Goal: Task Accomplishment & Management: Manage account settings

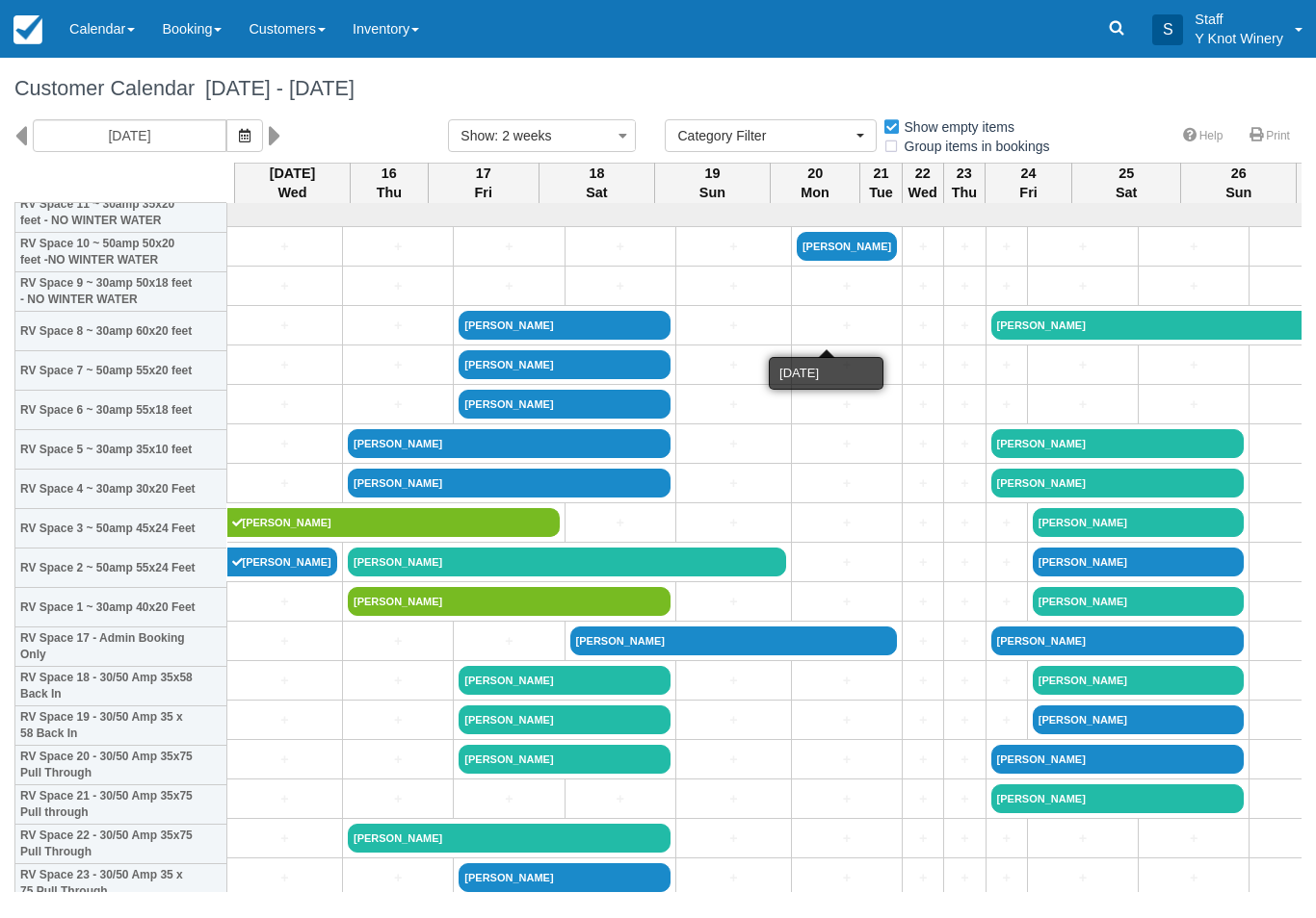
select select
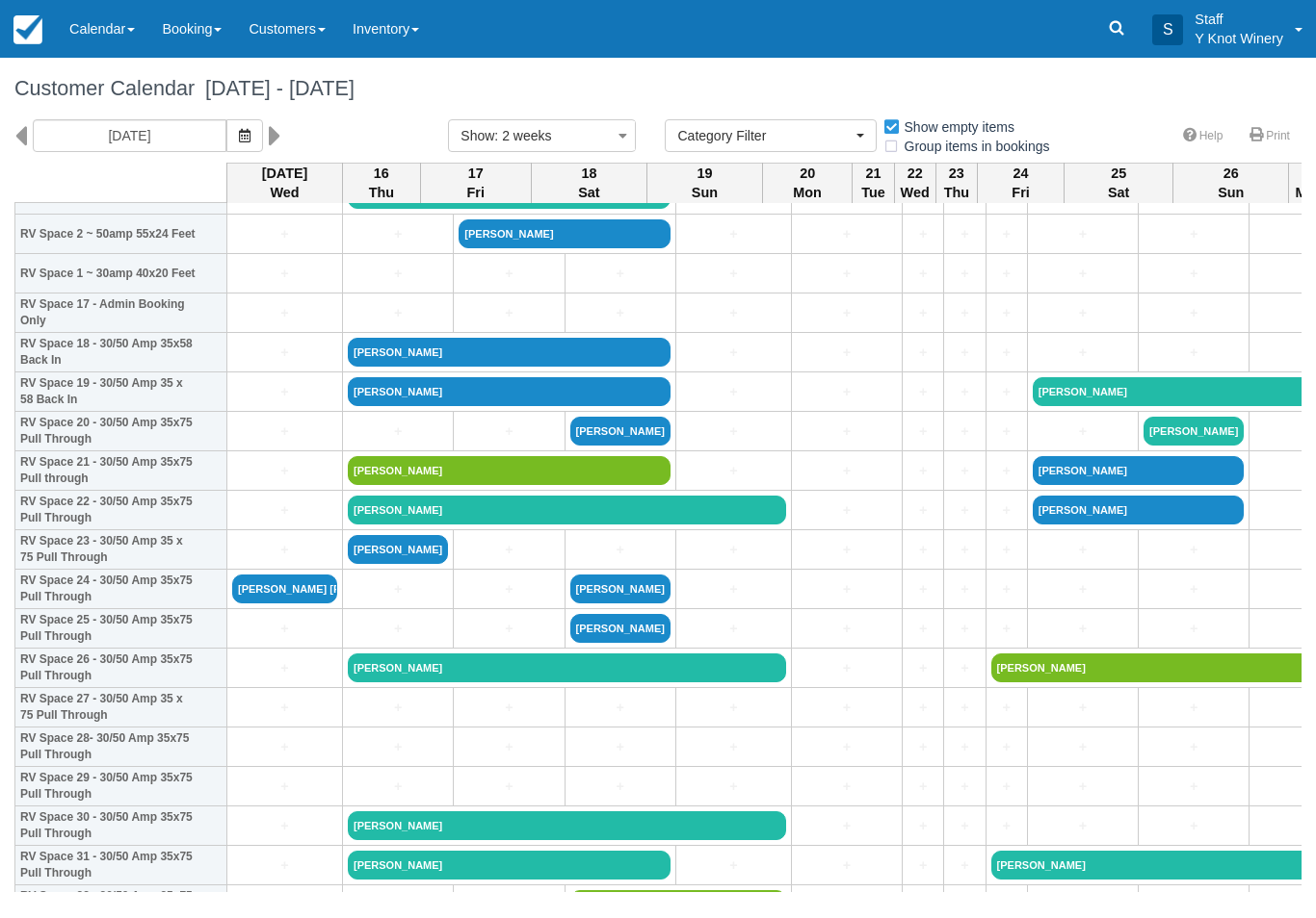
scroll to position [646, 0]
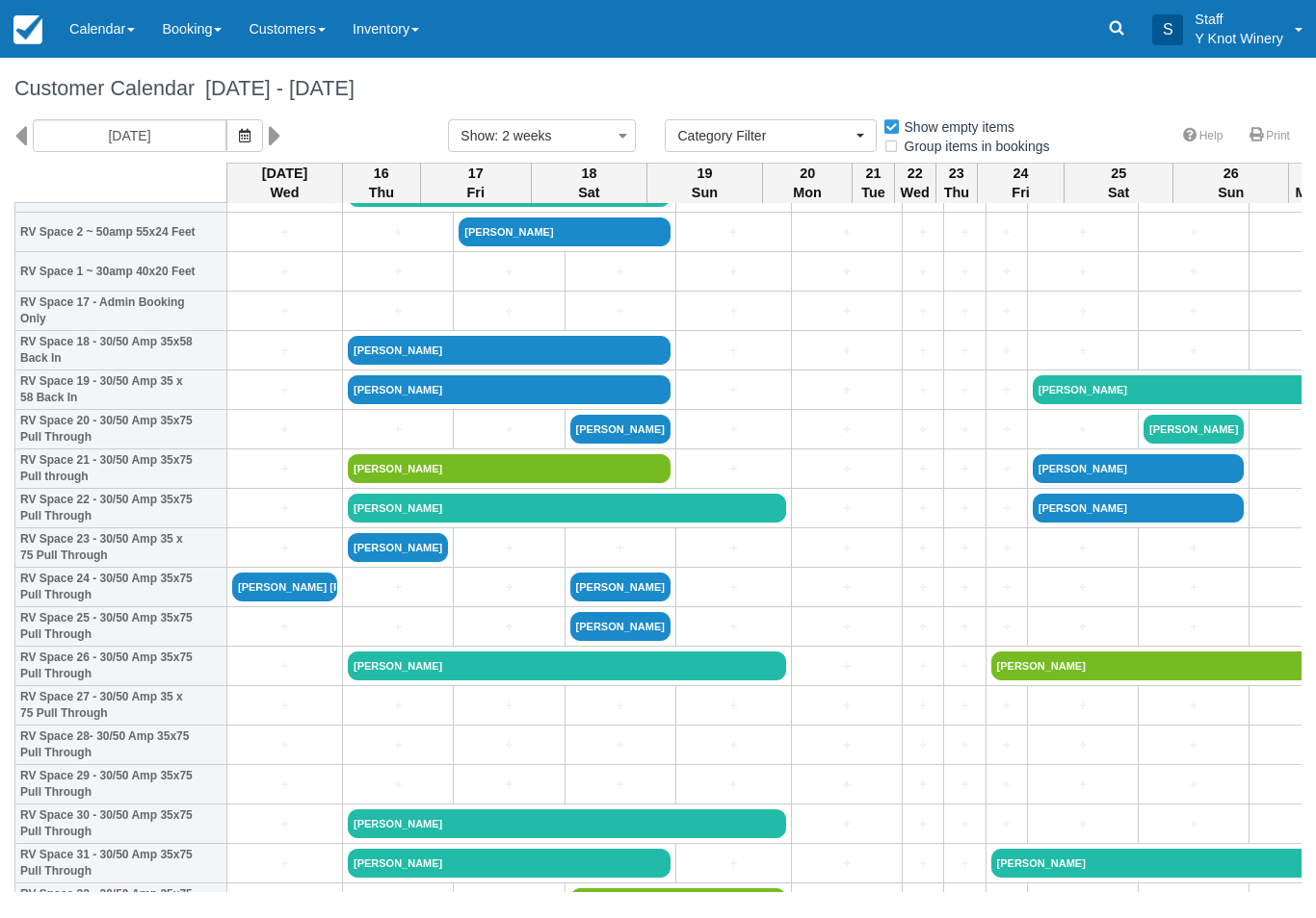
click at [304, 602] on link "[PERSON_NAME] [PERSON_NAME]" at bounding box center [284, 587] width 105 height 29
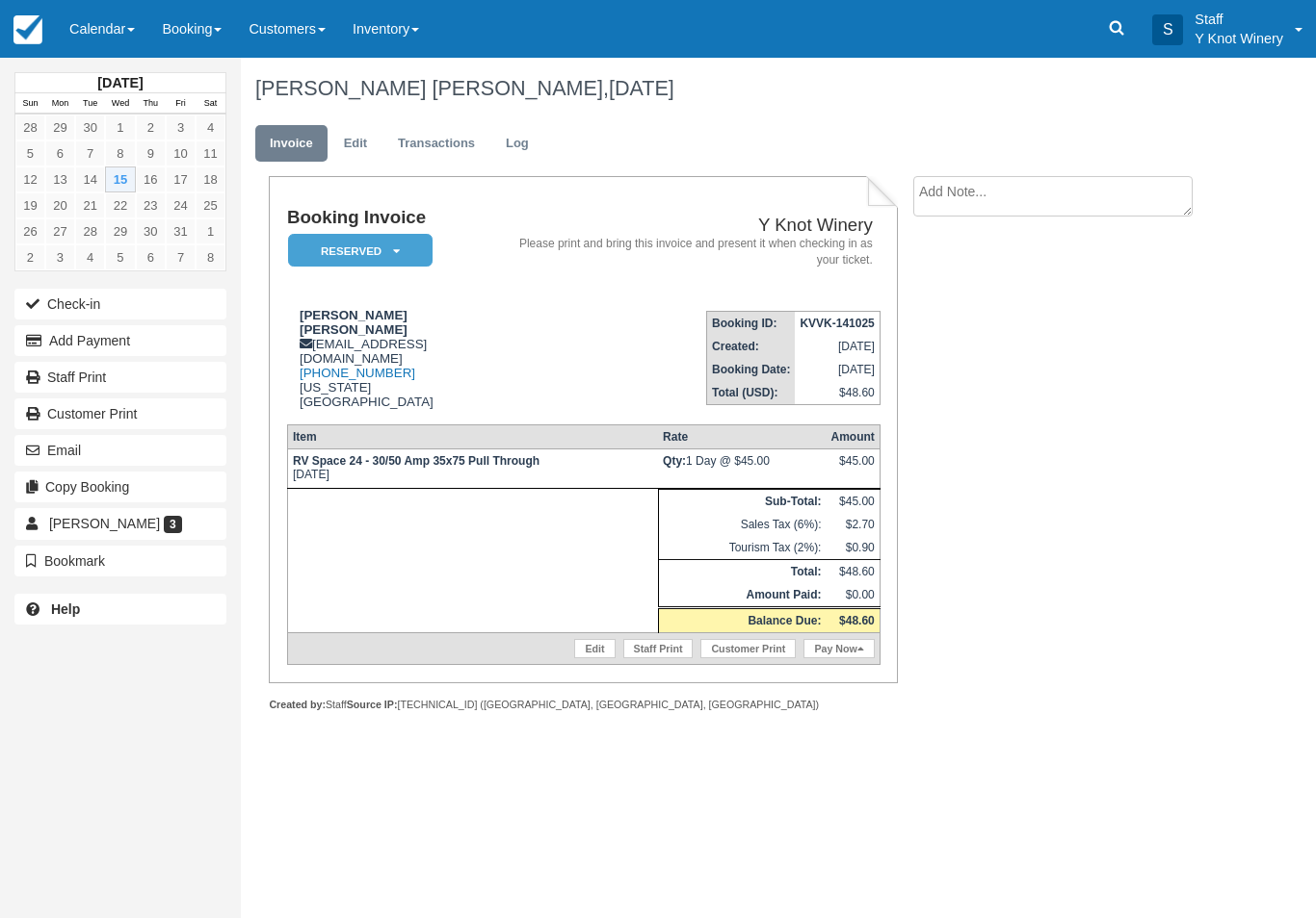
click at [355, 139] on link "Edit" at bounding box center [354, 144] width 52 height 37
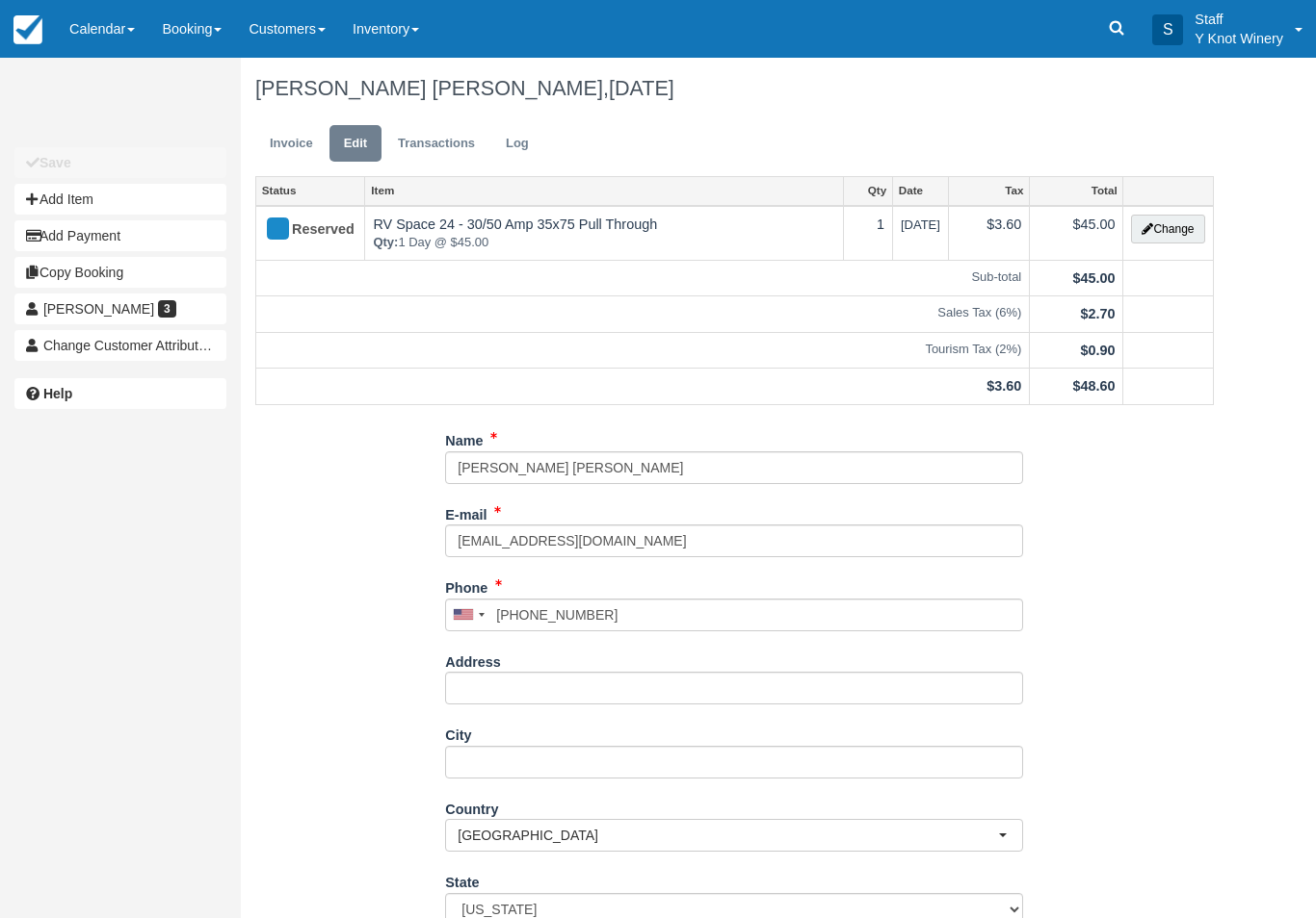
click at [1167, 233] on button "Change" at bounding box center [1167, 229] width 73 height 29
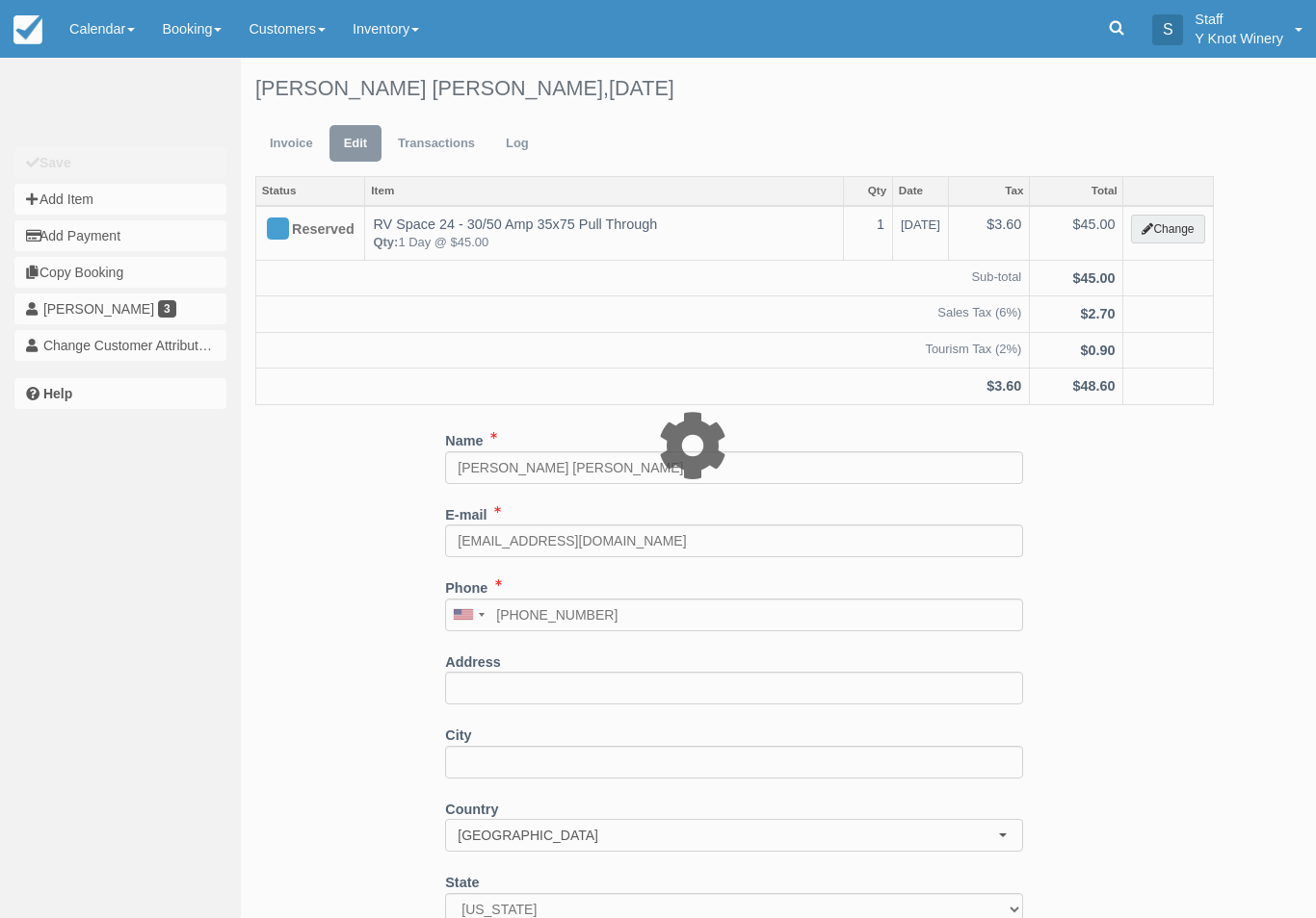
type input "45.00"
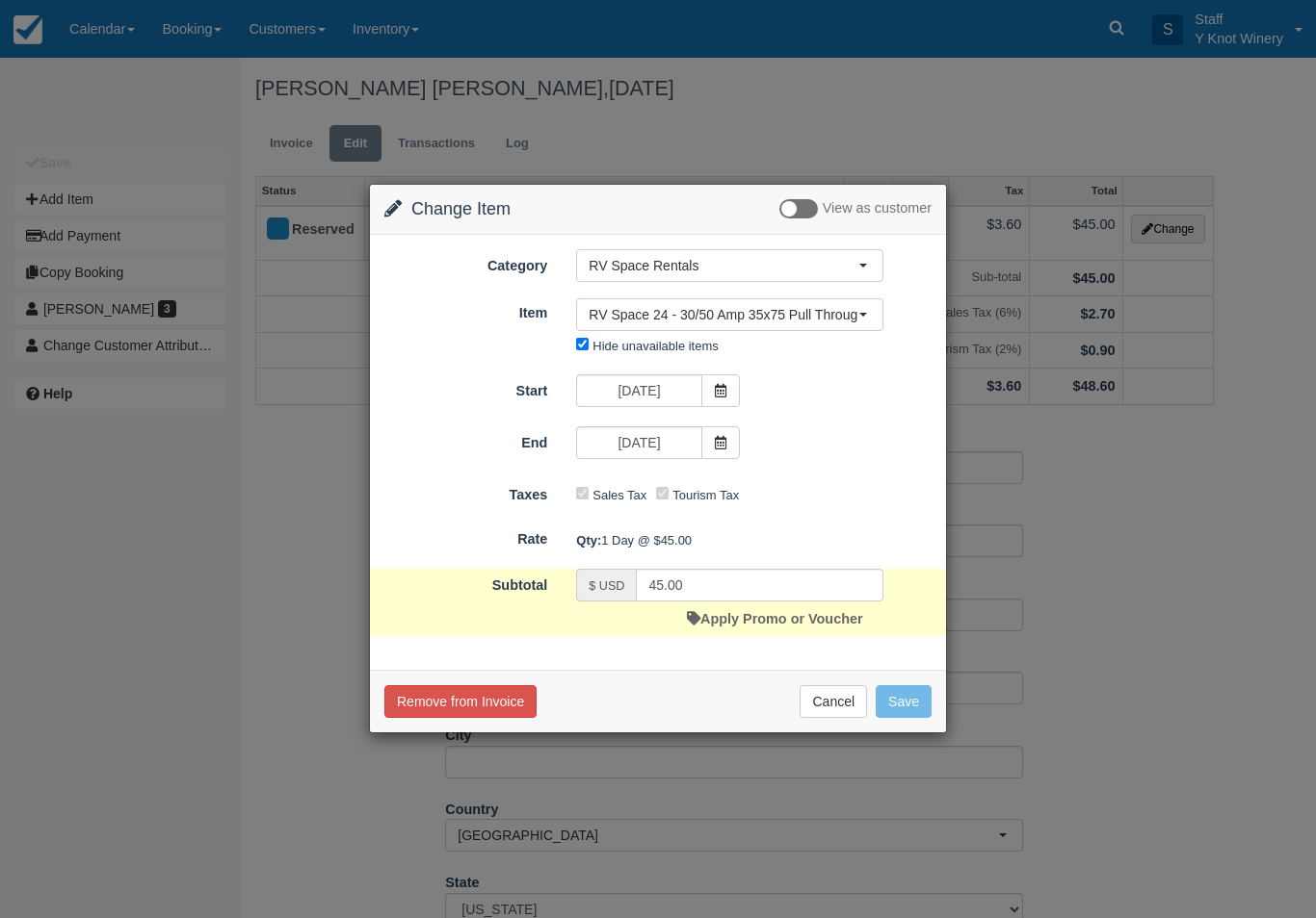
click at [712, 390] on span at bounding box center [720, 390] width 38 height 32
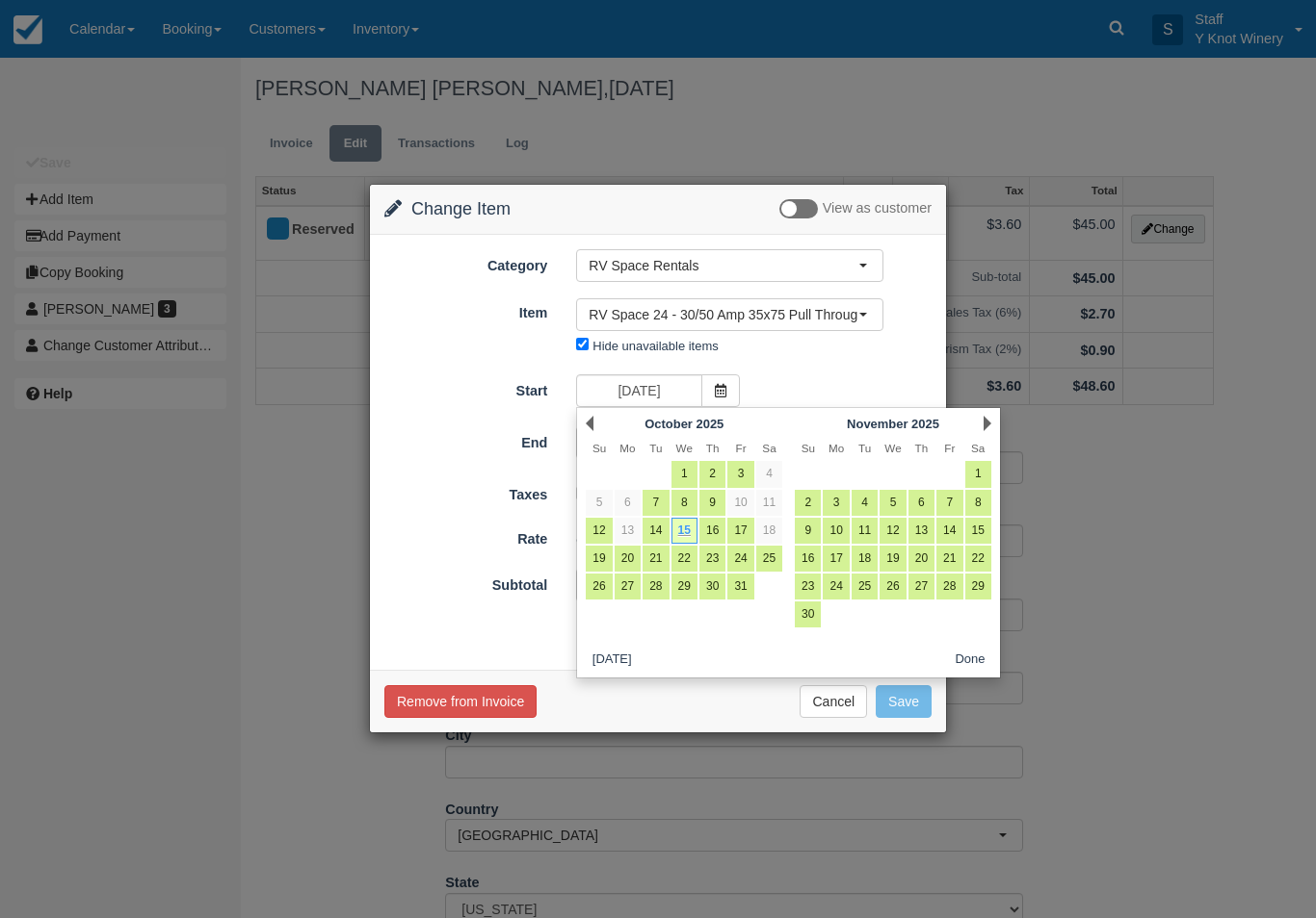
click at [710, 528] on link "16" at bounding box center [712, 530] width 26 height 26
type input "10/16/25"
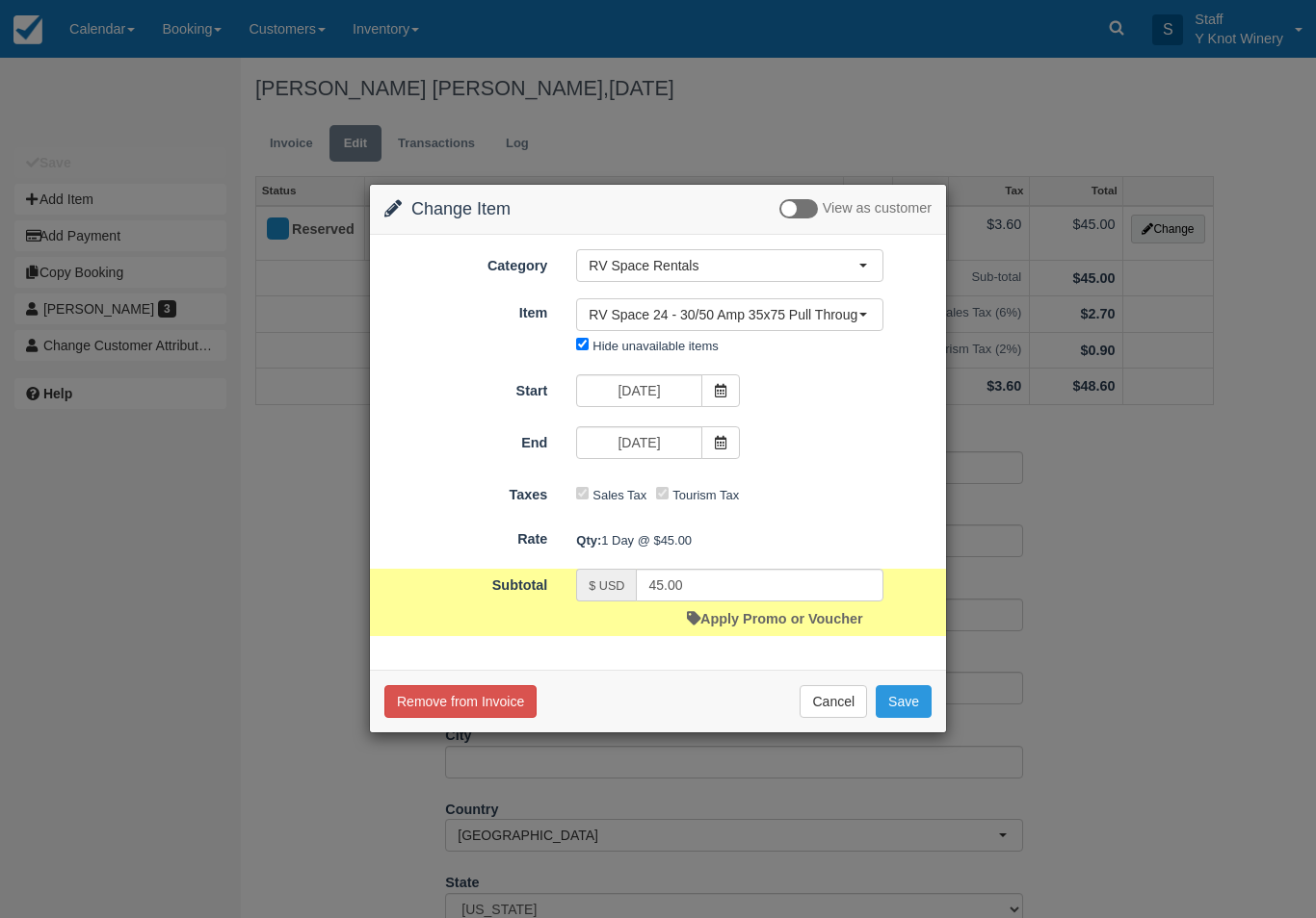
click at [732, 436] on span at bounding box center [720, 442] width 38 height 32
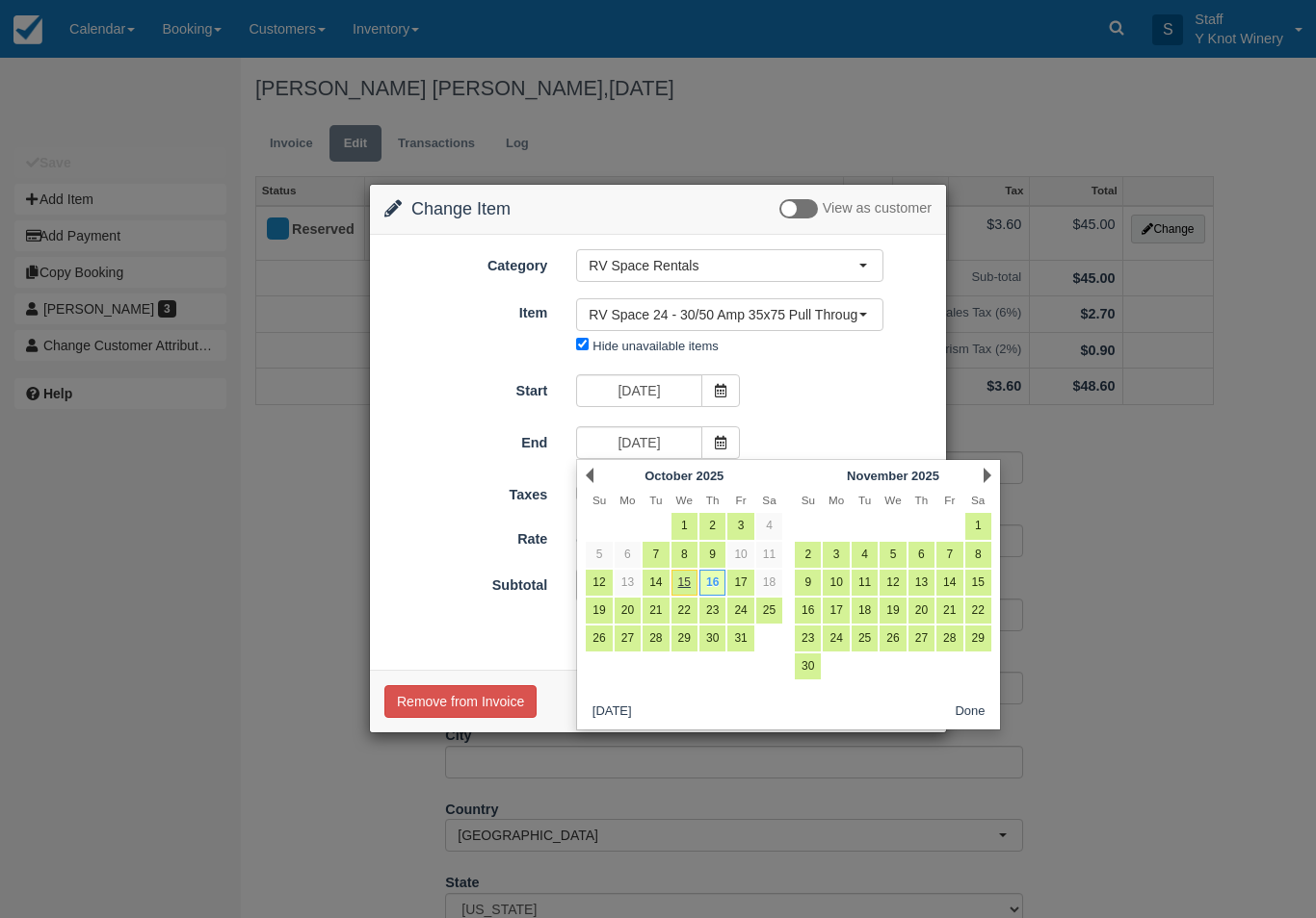
click at [1250, 469] on div "Change Item Add Item View as customer Category RV Space Rentals RV Space Rental…" at bounding box center [658, 459] width 1316 height 918
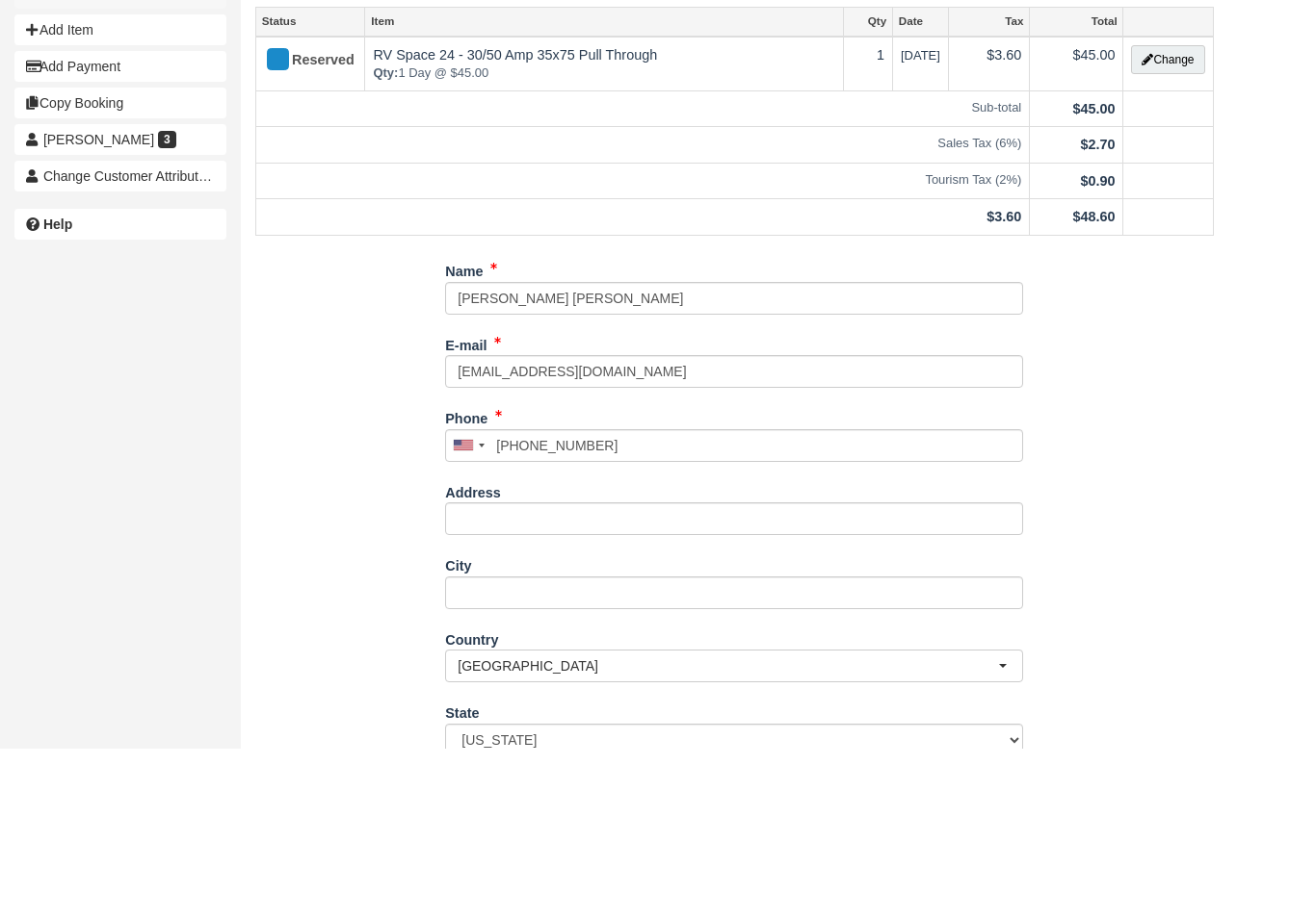
scroll to position [106, 0]
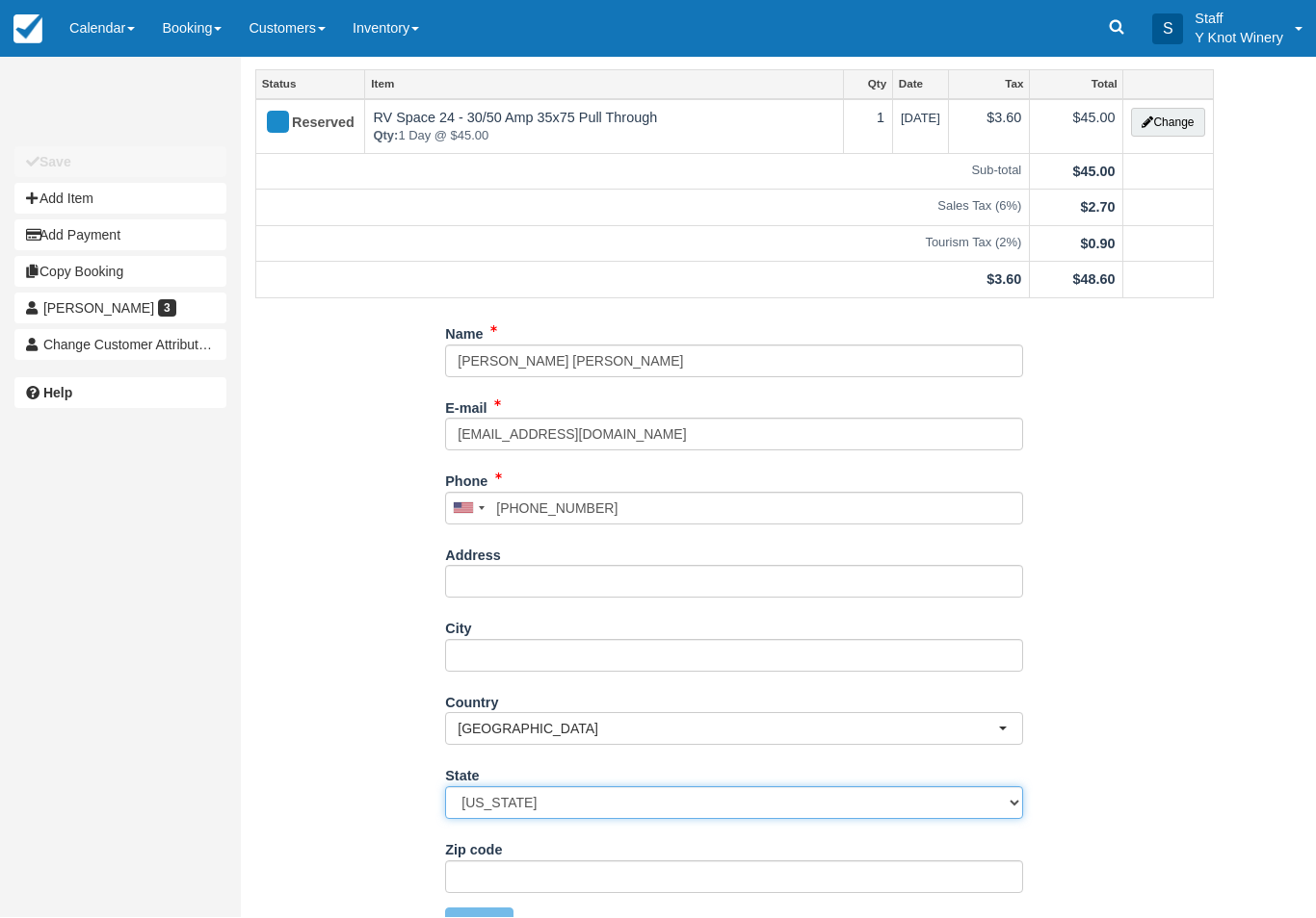
click at [554, 796] on select "Alabama Alaska Arizona Arkansas California Colorado Connecticut Delaware Florid…" at bounding box center [733, 803] width 578 height 32
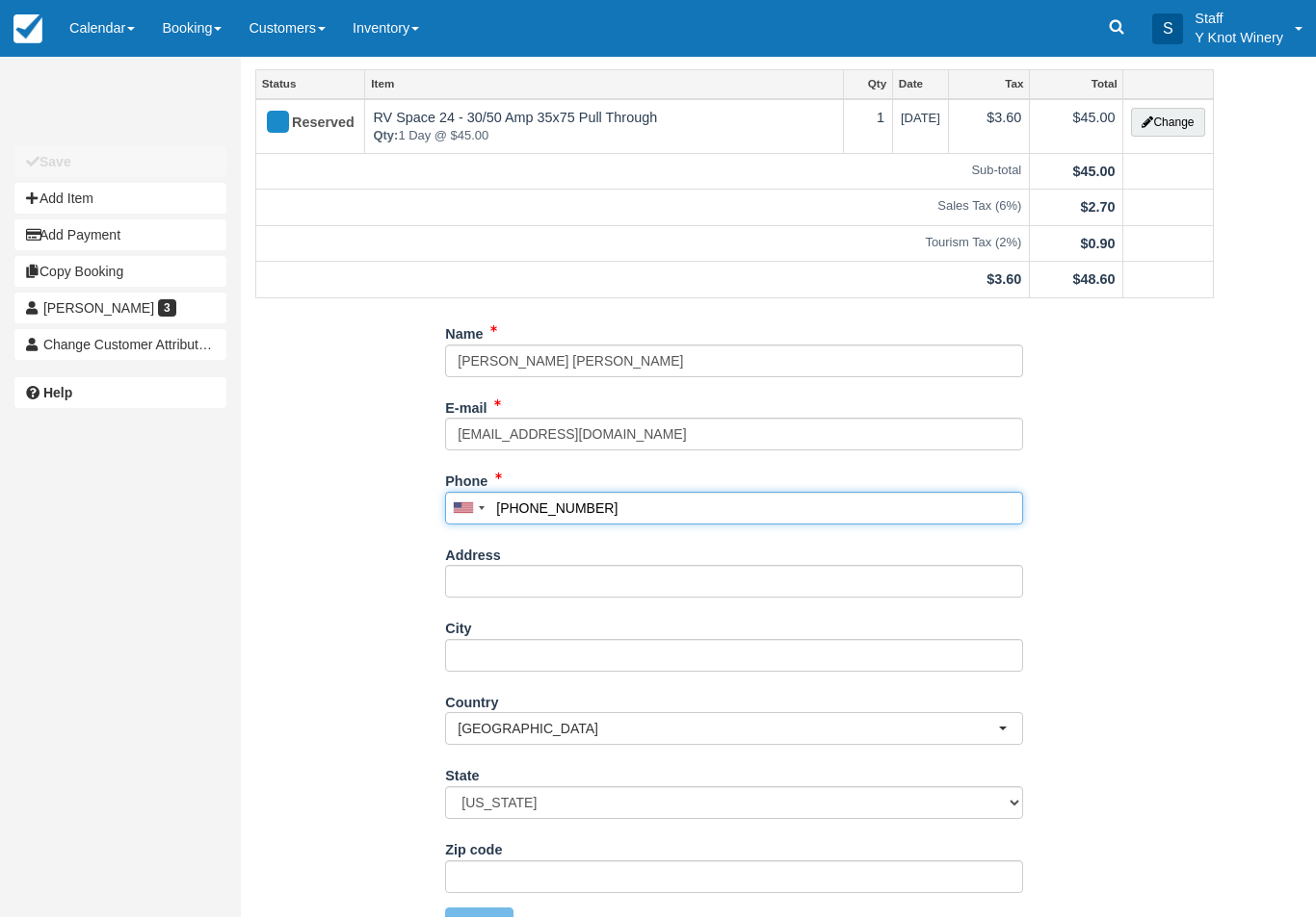
click at [650, 500] on input "[PHONE_NUMBER]" at bounding box center [733, 509] width 578 height 32
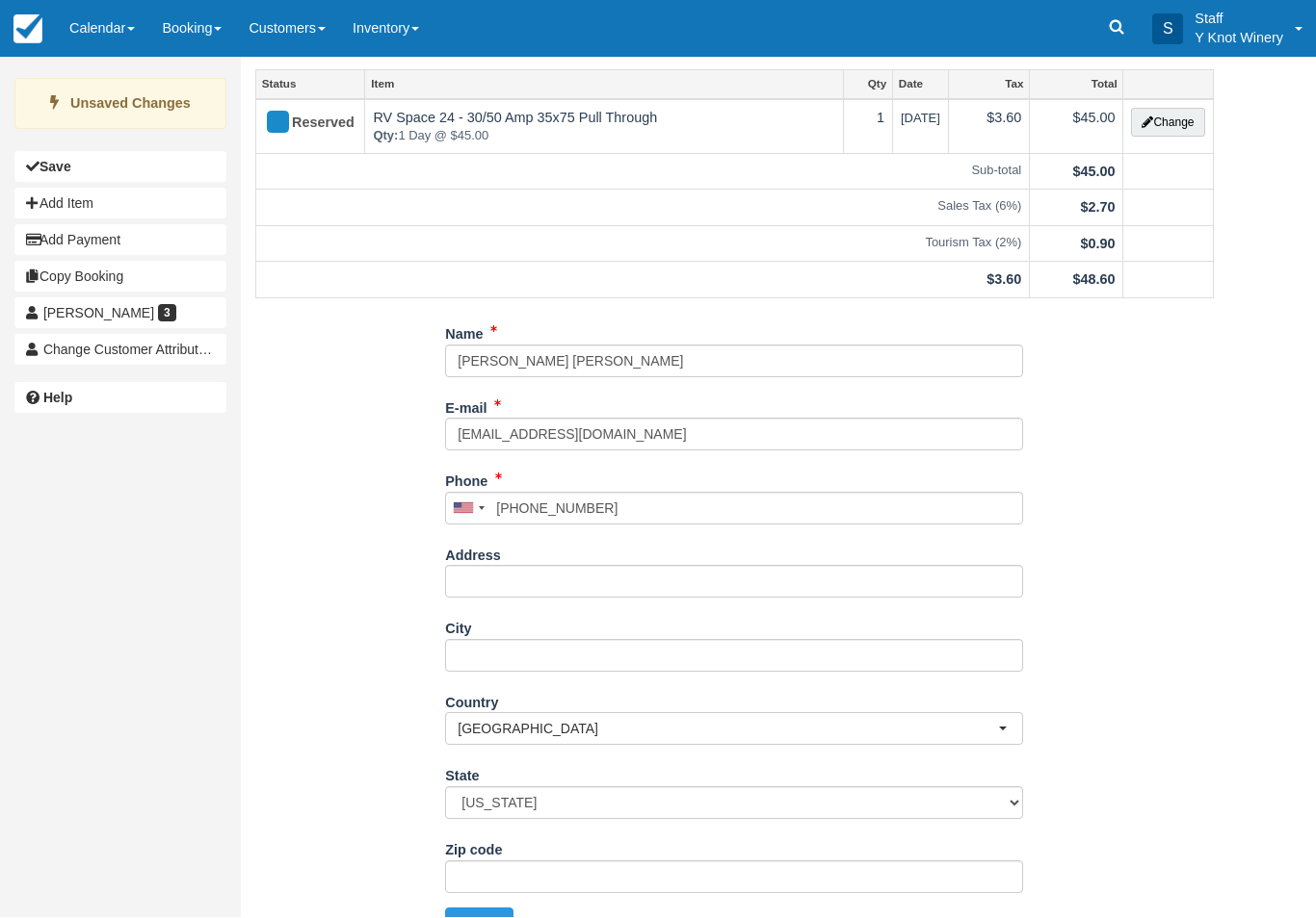
click at [481, 913] on button "Update" at bounding box center [479, 924] width 69 height 32
type input "[PHONE_NUMBER]"
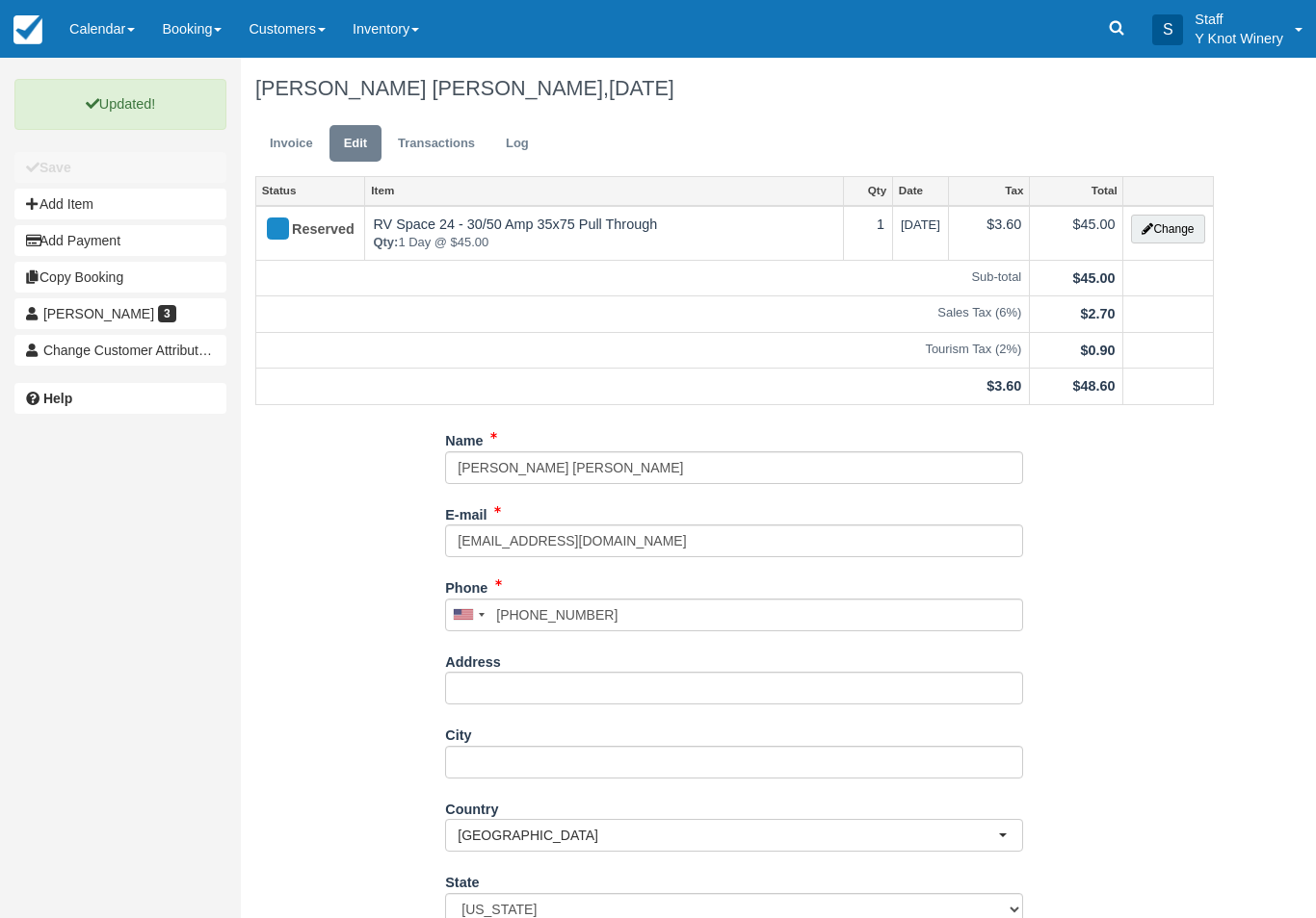
click at [108, 20] on link "Calendar" at bounding box center [102, 28] width 92 height 58
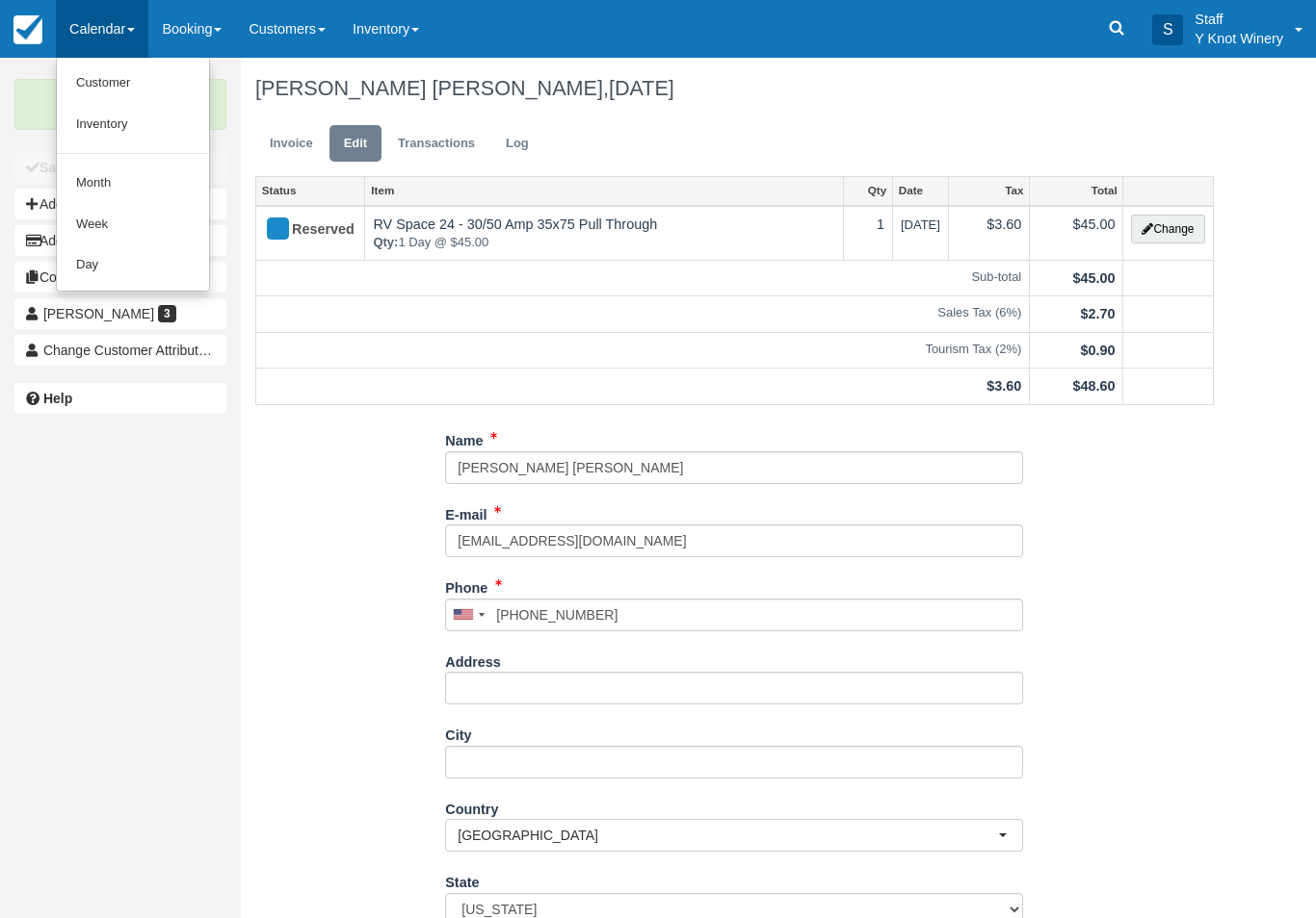
click at [143, 83] on link "Customer" at bounding box center [132, 83] width 152 height 41
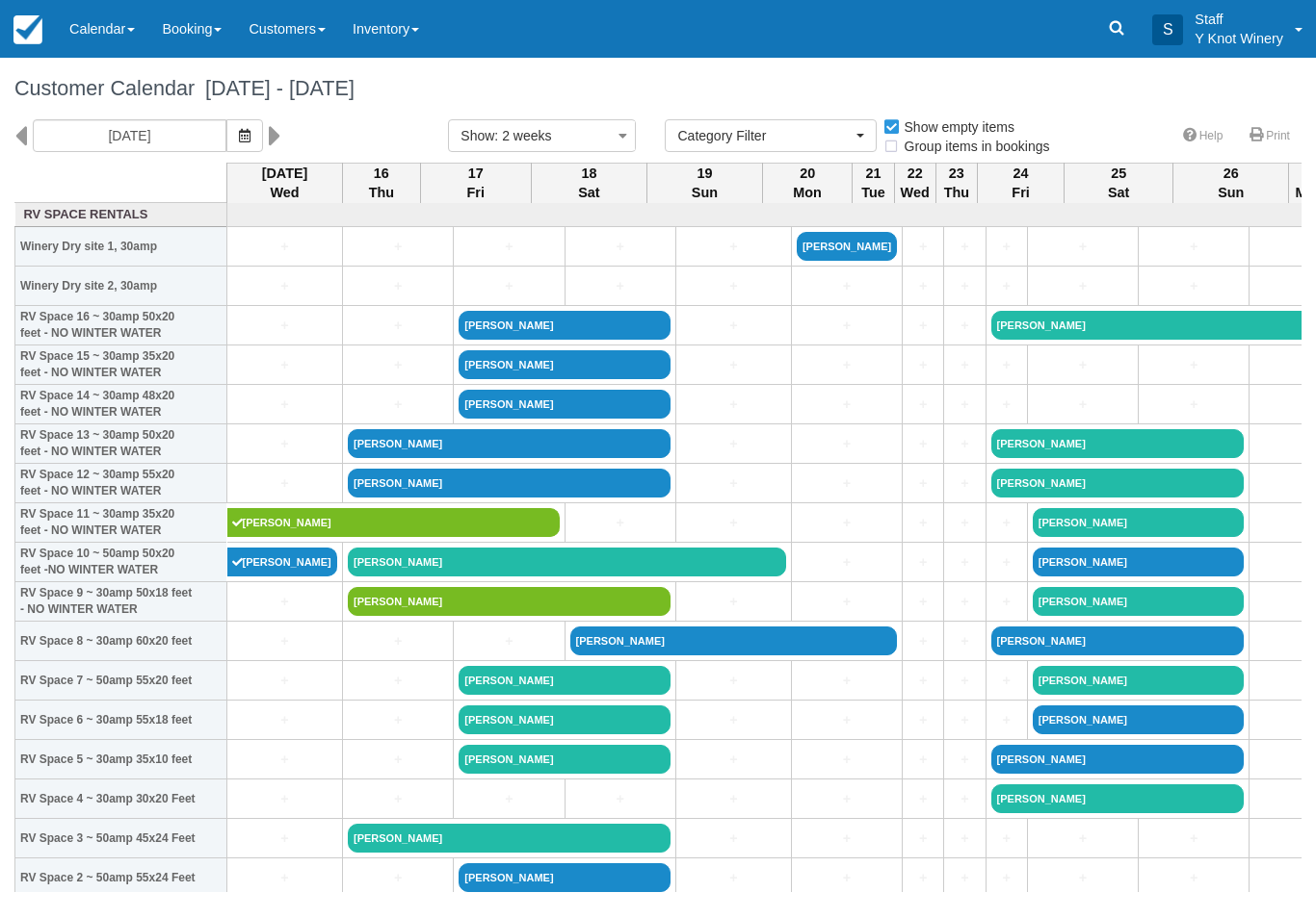
select select
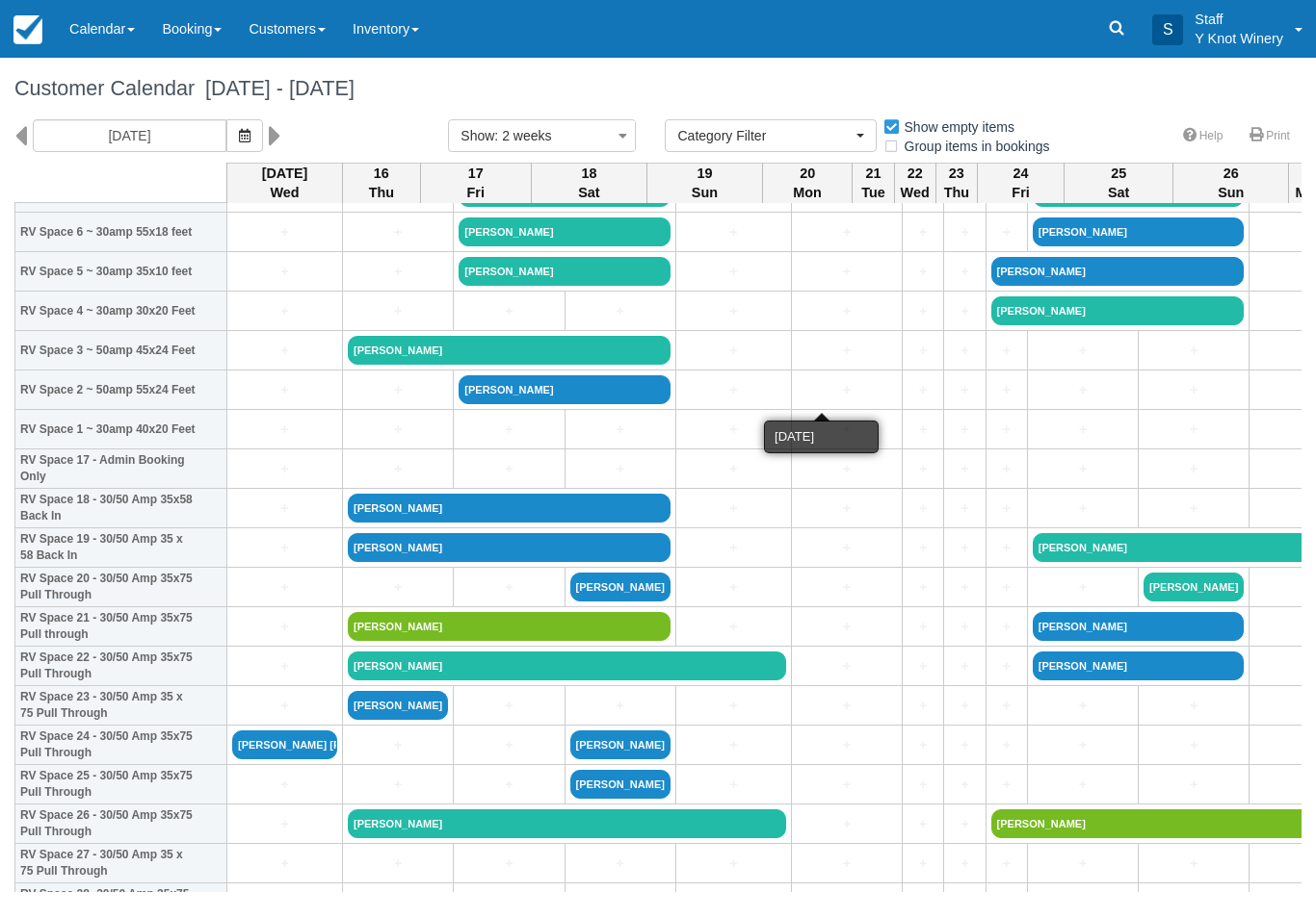
scroll to position [490, 0]
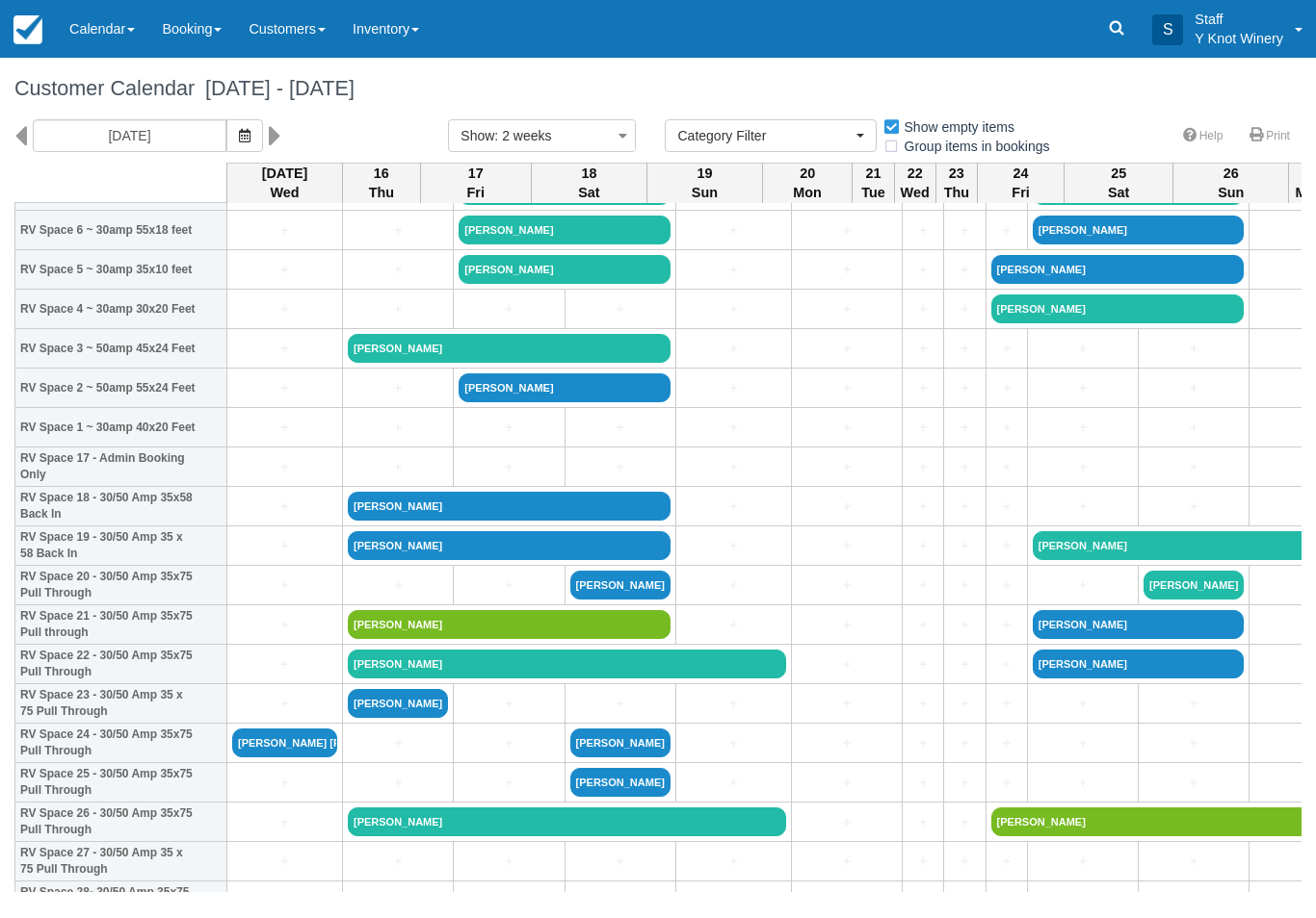
click at [311, 757] on link "[PERSON_NAME] [PERSON_NAME]" at bounding box center [284, 744] width 105 height 29
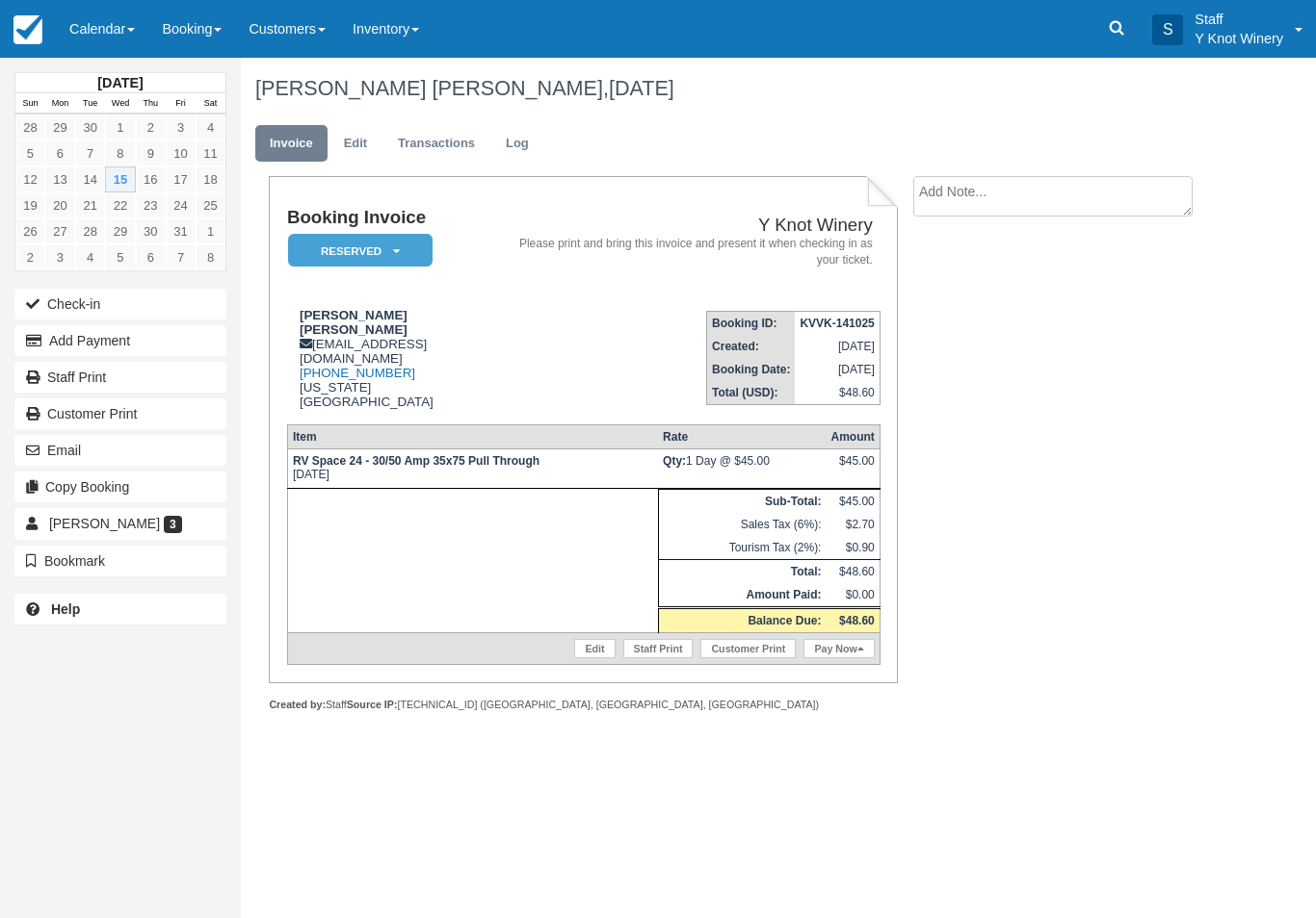
click at [348, 139] on link "Edit" at bounding box center [354, 144] width 52 height 37
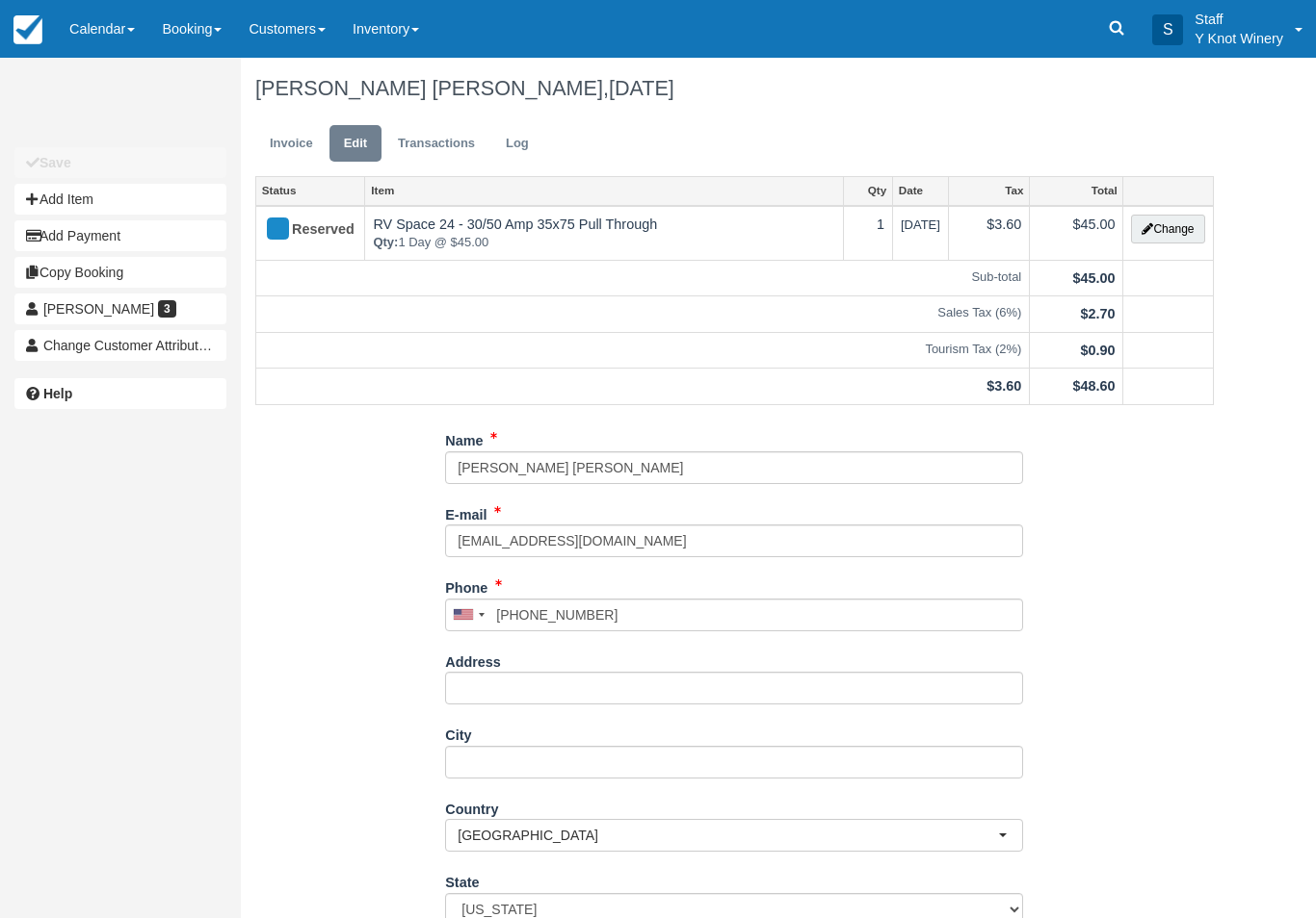
click at [1159, 230] on button "Change" at bounding box center [1167, 229] width 73 height 29
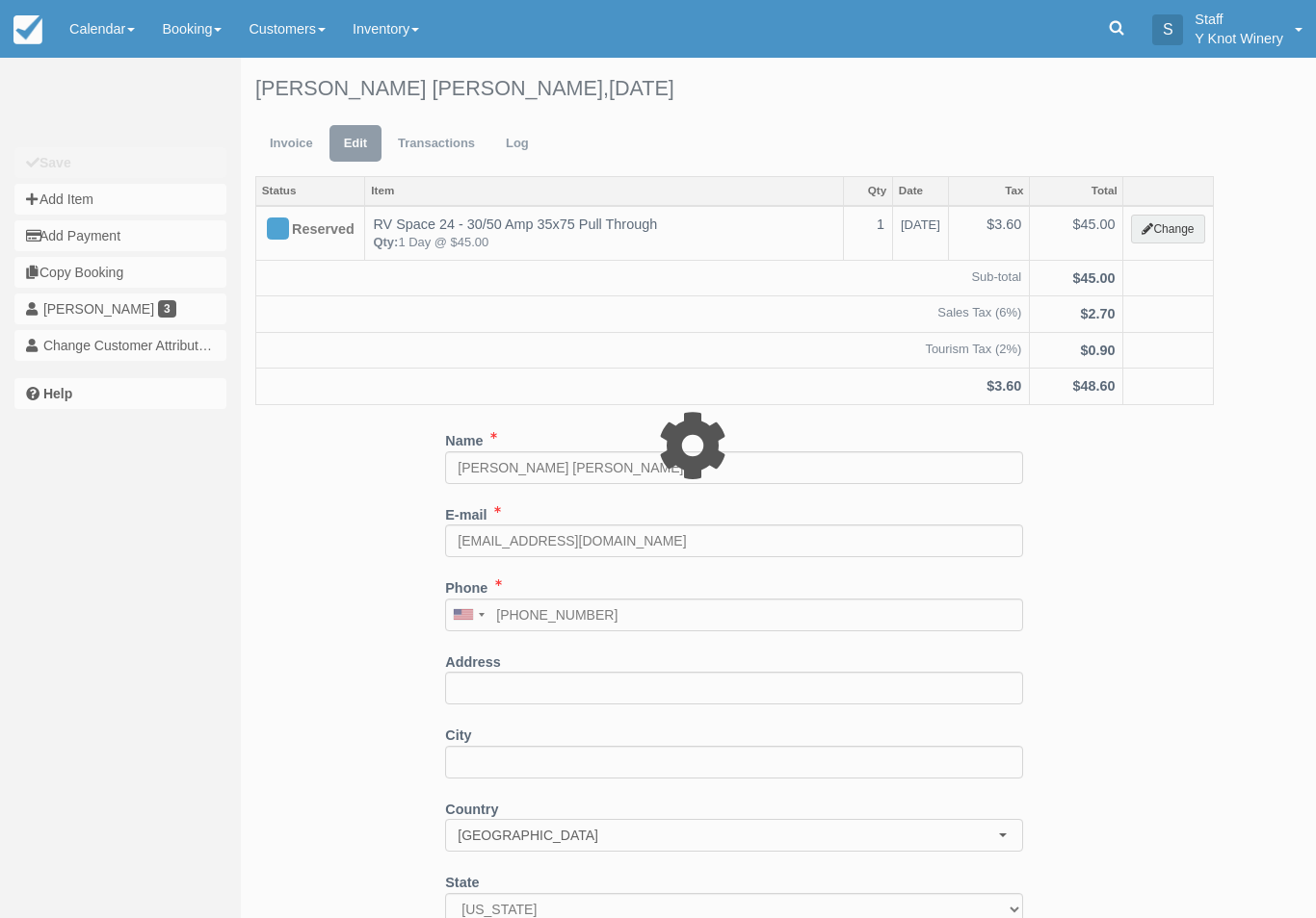
type input "45.00"
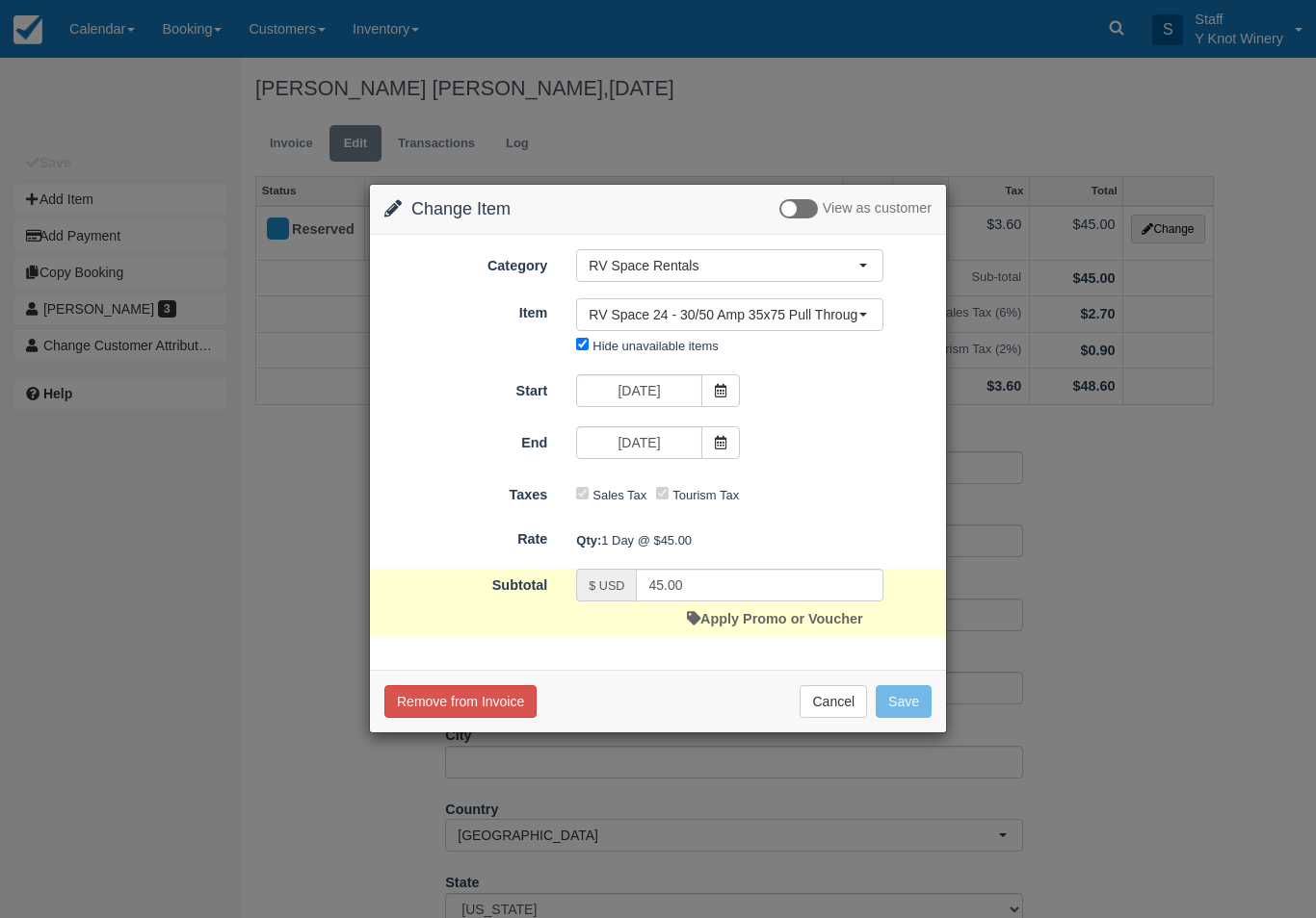
click at [715, 443] on icon at bounding box center [721, 443] width 14 height 14
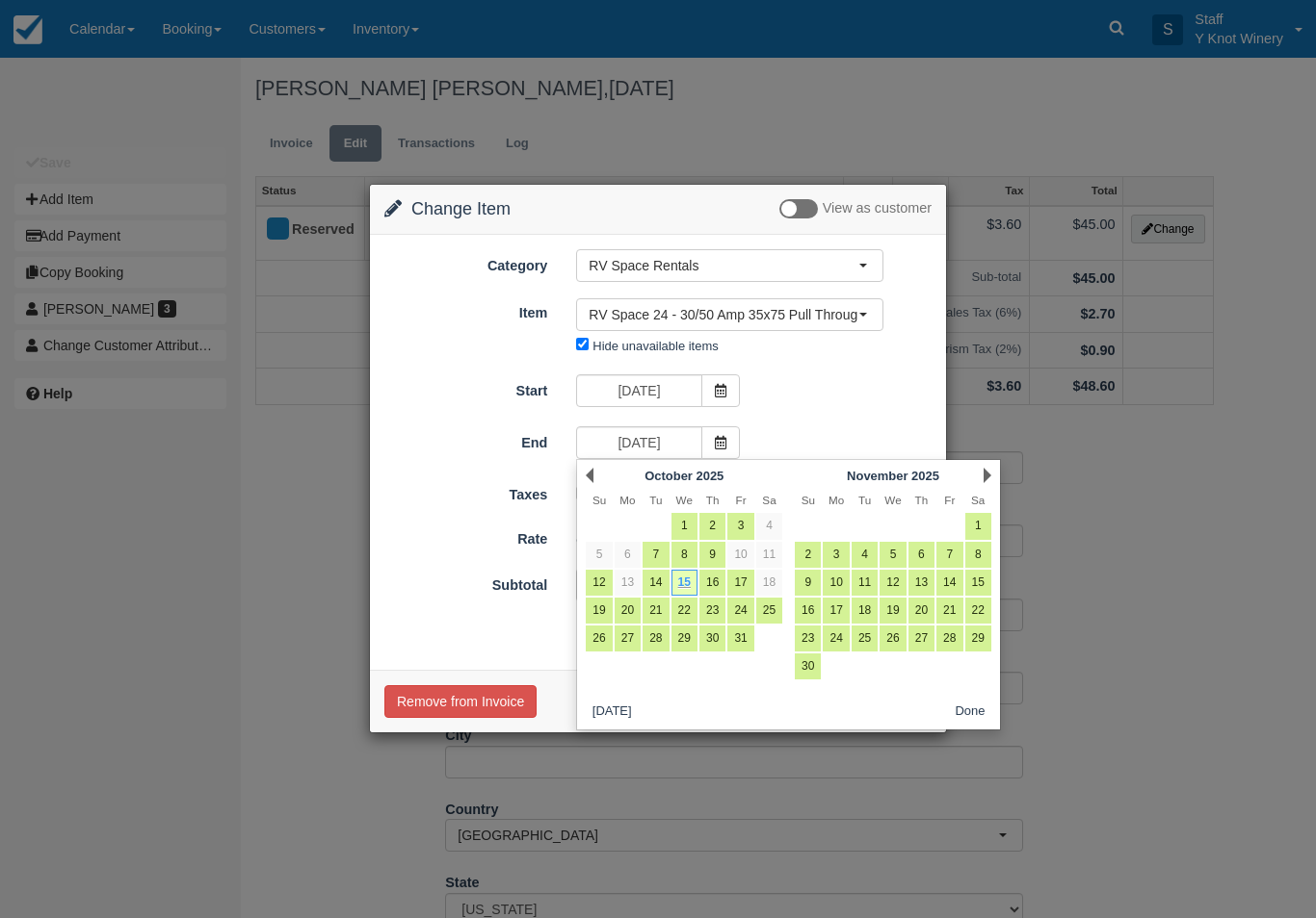
click at [713, 579] on link "16" at bounding box center [712, 582] width 26 height 26
type input "10/16/25"
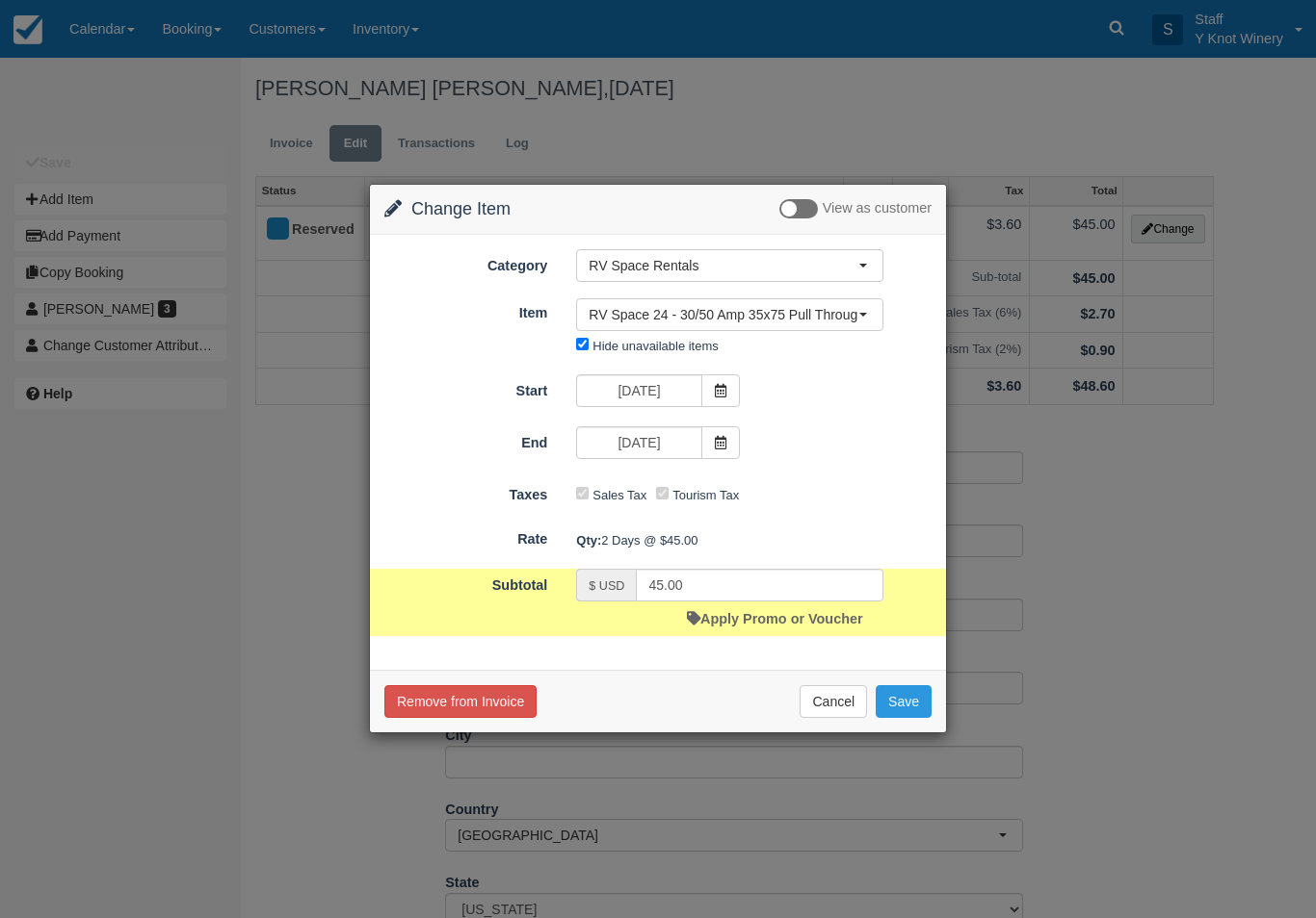
type input "90.00"
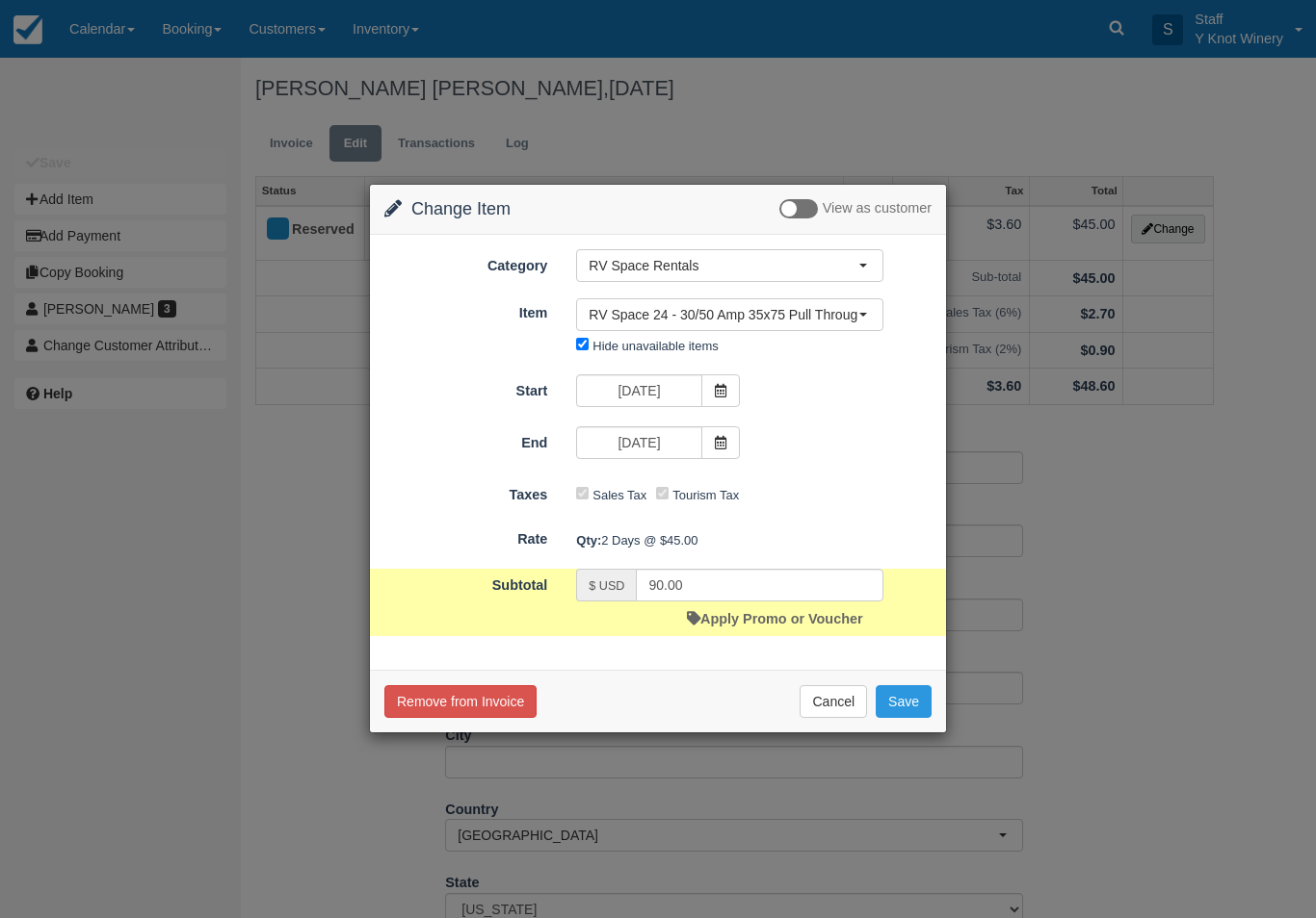
click at [715, 393] on icon at bounding box center [721, 390] width 14 height 14
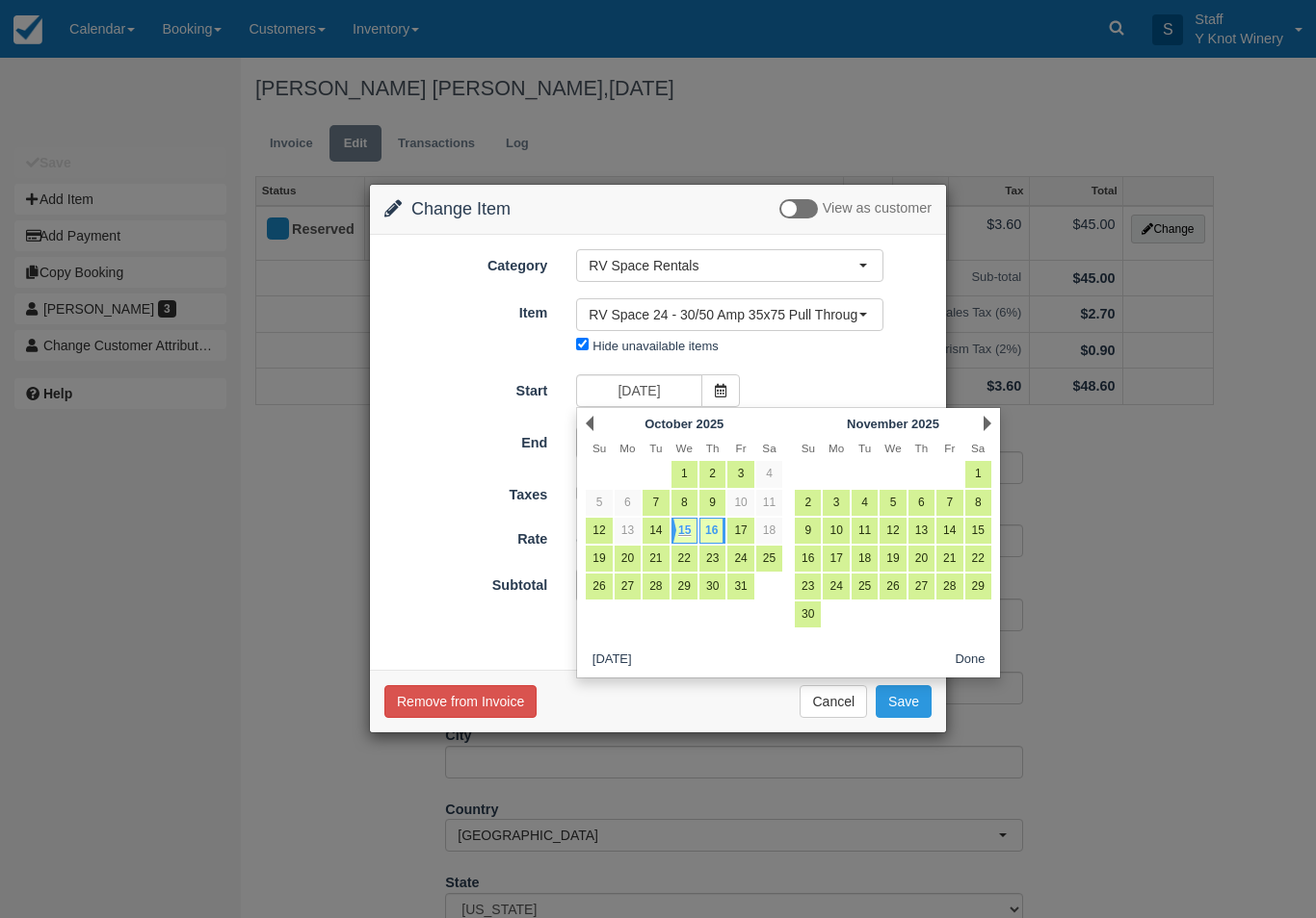
click at [719, 524] on link "16" at bounding box center [712, 530] width 26 height 26
type input "10/16/25"
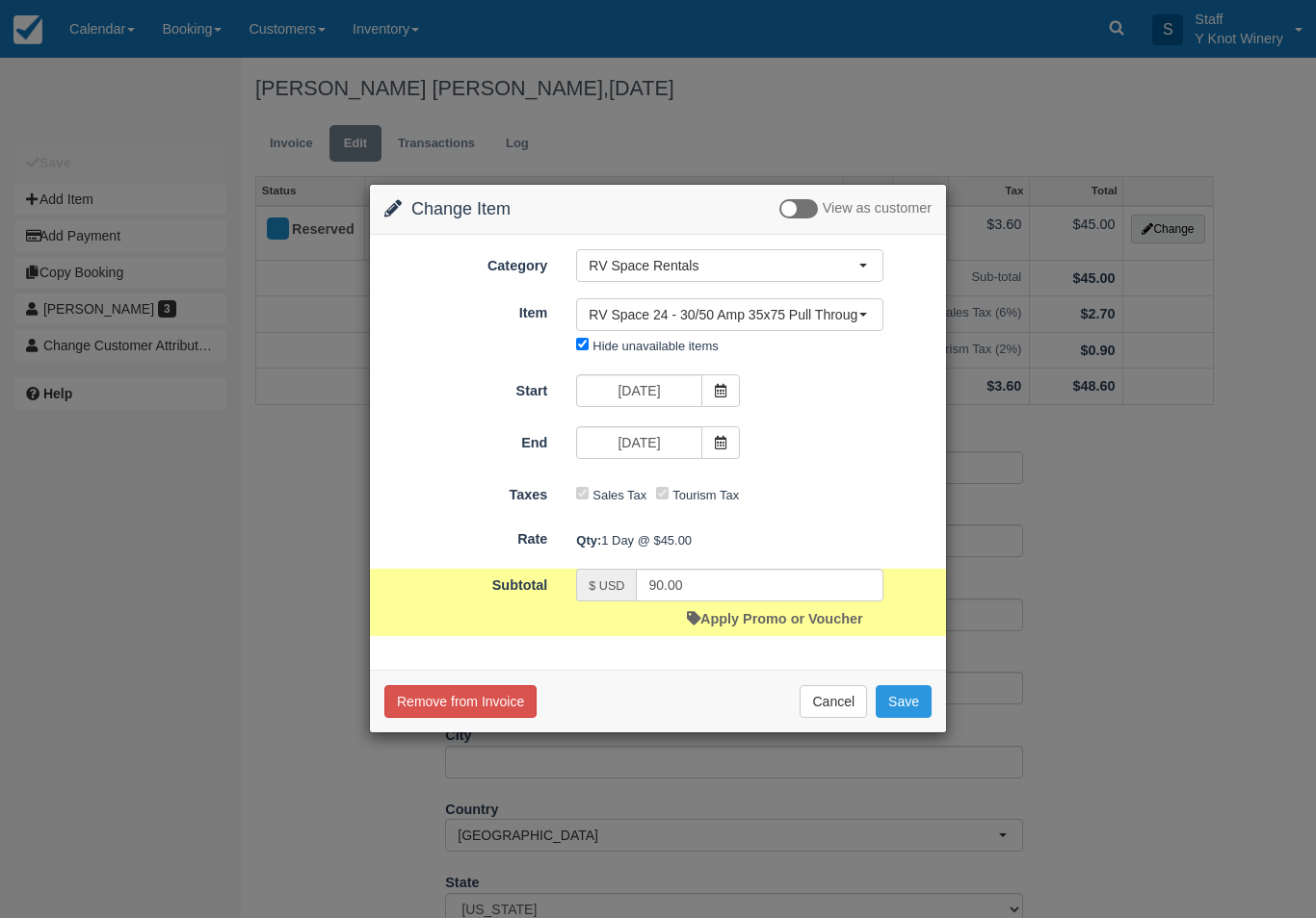
type input "45.00"
click at [910, 700] on button "Save" at bounding box center [903, 701] width 56 height 32
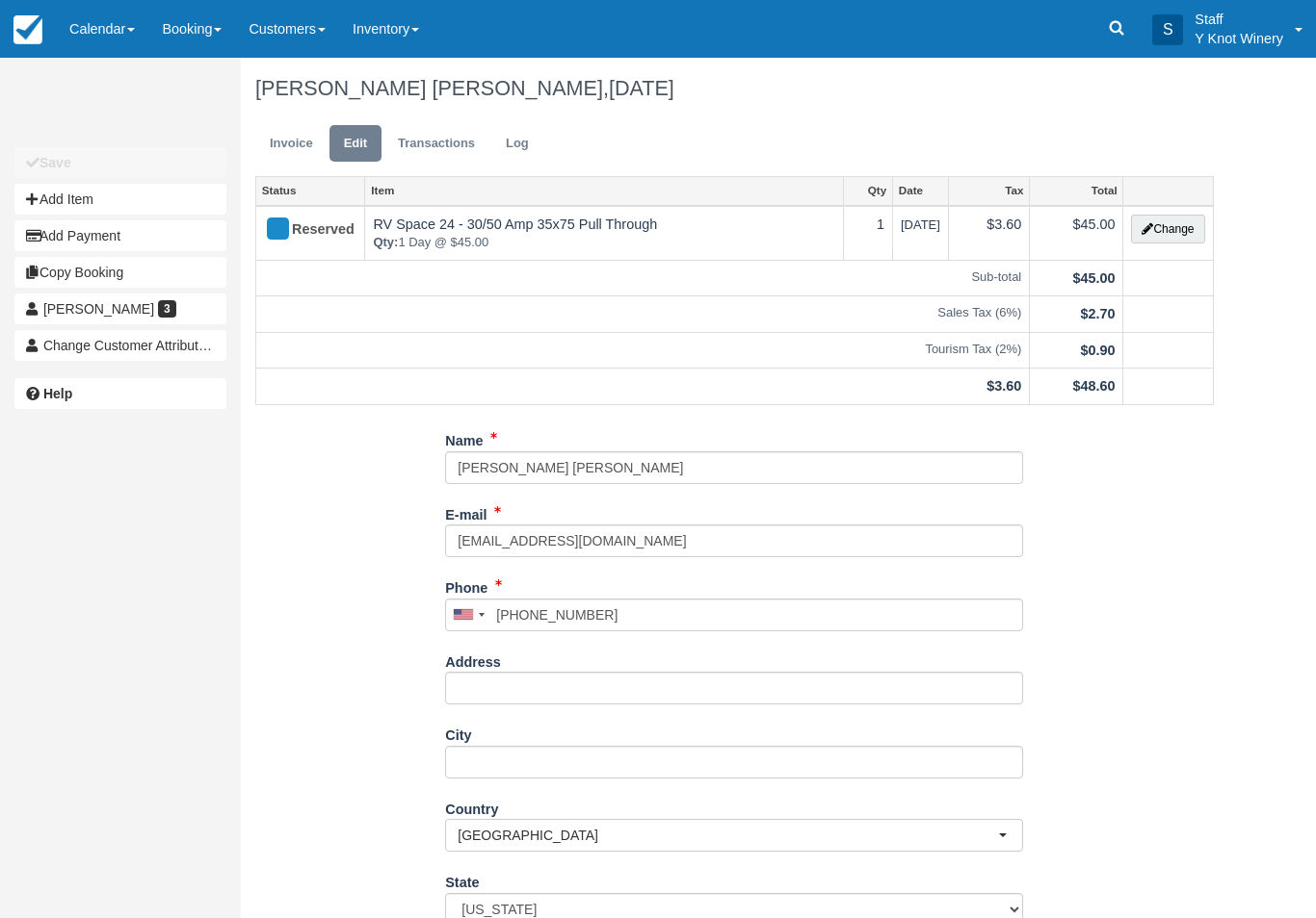
click at [124, 23] on link "Calendar" at bounding box center [102, 28] width 92 height 58
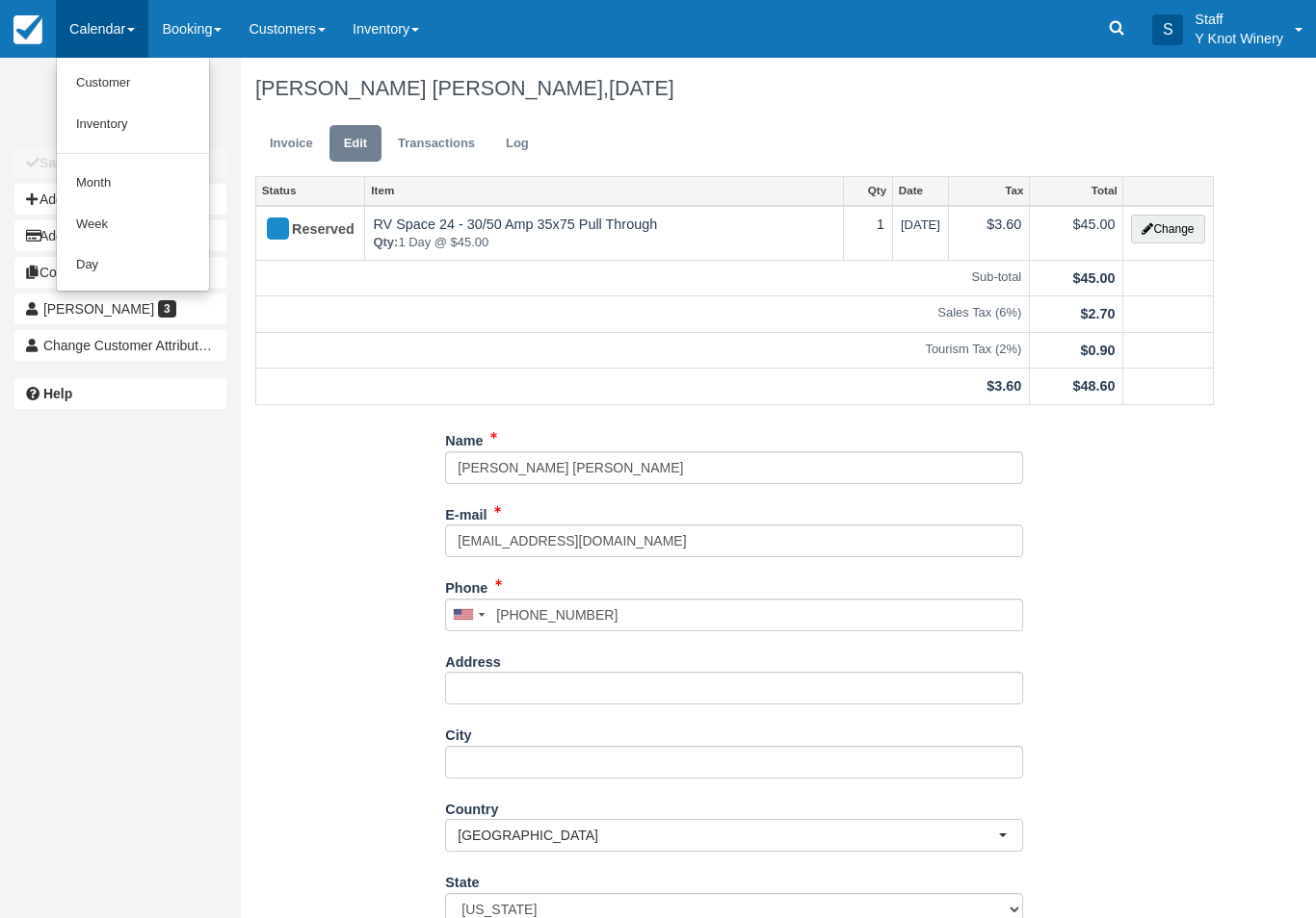
click at [142, 83] on link "Customer" at bounding box center [132, 83] width 152 height 41
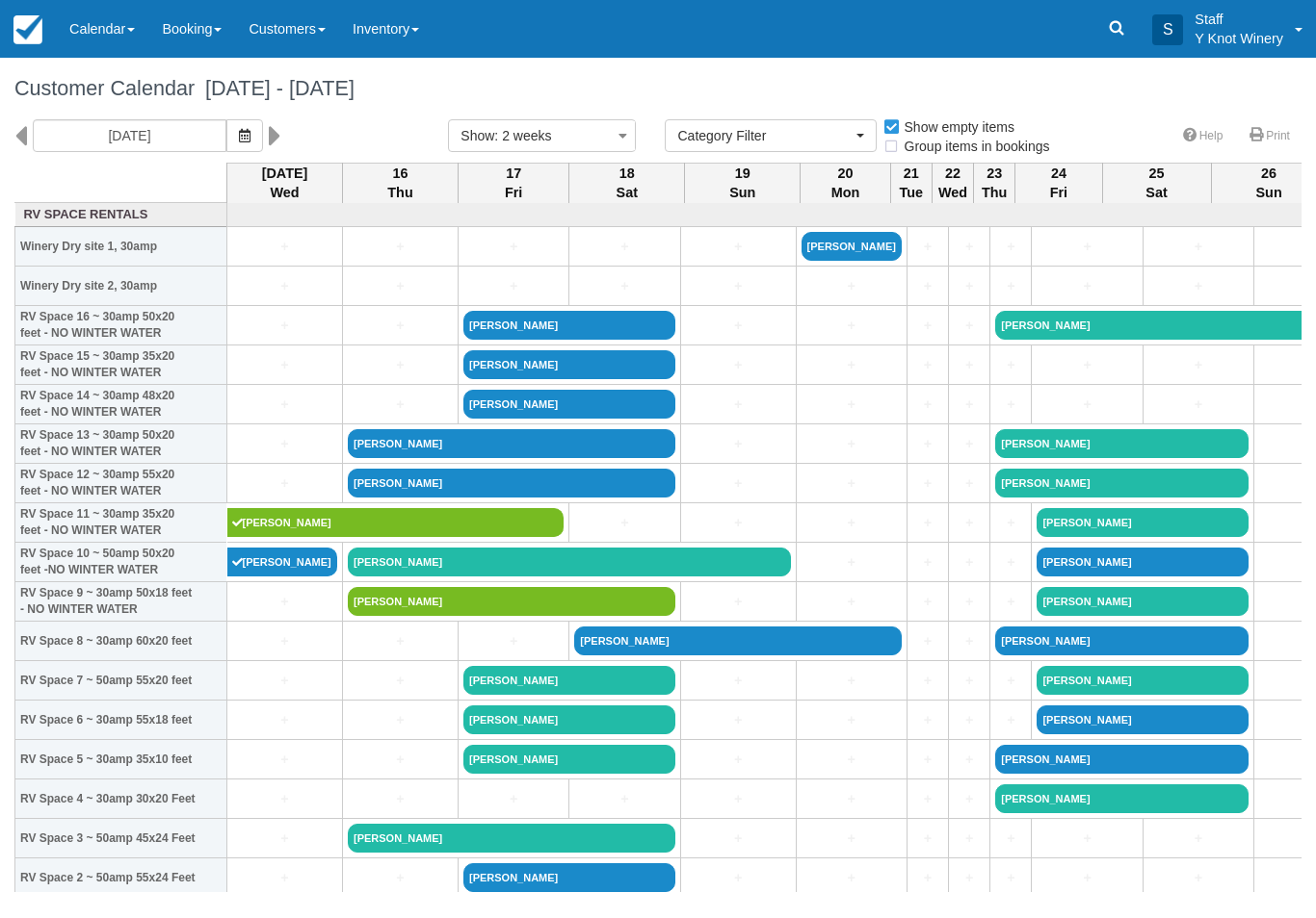
select select
